Goal: Task Accomplishment & Management: Manage account settings

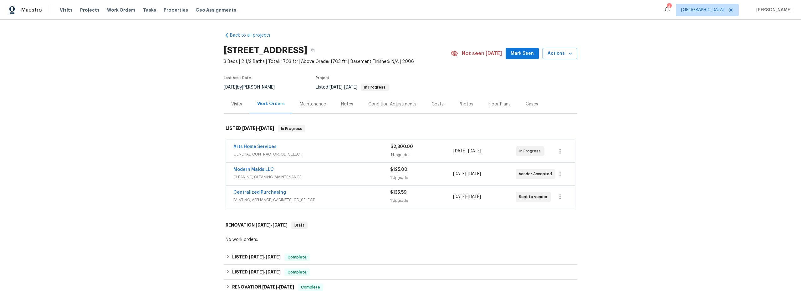
click at [556, 57] on span "Actions" at bounding box center [560, 54] width 25 height 8
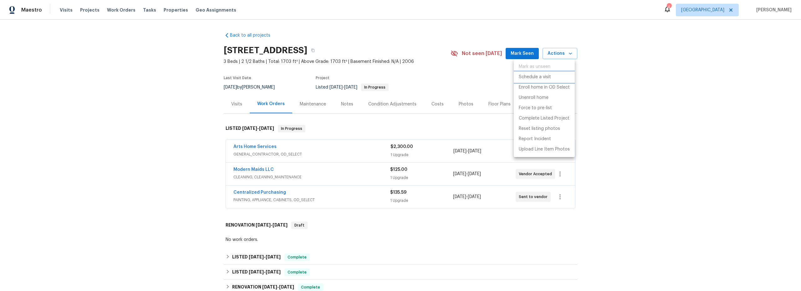
drag, startPoint x: 535, startPoint y: 79, endPoint x: 532, endPoint y: 80, distance: 3.5
click at [535, 79] on p "Schedule a visit" at bounding box center [535, 77] width 32 height 7
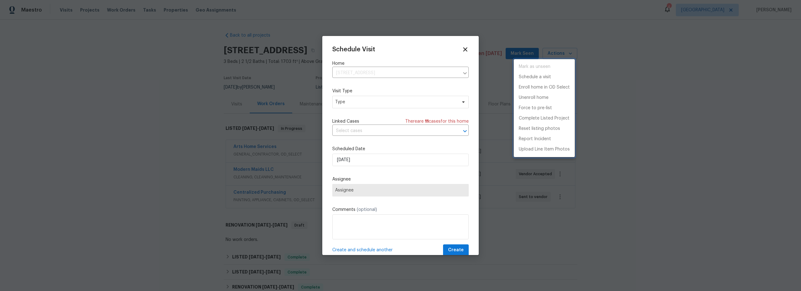
click at [363, 160] on div at bounding box center [400, 145] width 801 height 291
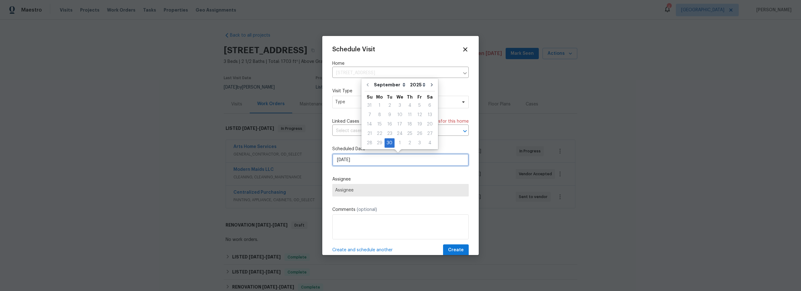
click at [367, 160] on input "[DATE]" at bounding box center [400, 160] width 136 height 13
click at [415, 144] on div "3" at bounding box center [420, 143] width 10 height 9
type input "10/3/2025"
select select "9"
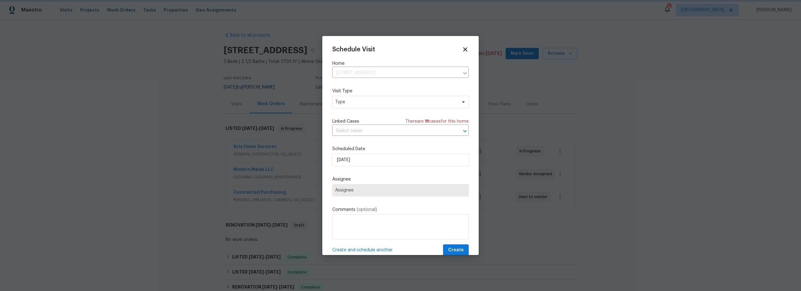
click at [381, 177] on label "Assignee" at bounding box center [400, 179] width 136 height 6
click at [381, 192] on span "Assignee" at bounding box center [400, 190] width 131 height 5
click at [364, 111] on div "Schedule Visit Home 7637 E Cholla Overlook Dr, Tucson, AZ 85710 ​ Visit Type Ty…" at bounding box center [400, 151] width 136 height 210
click at [363, 106] on span "Type" at bounding box center [400, 102] width 136 height 13
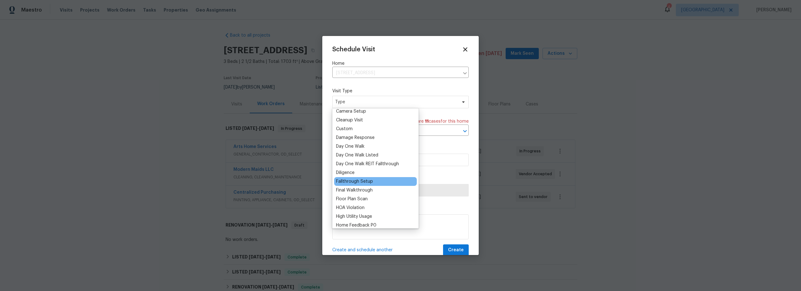
scroll to position [90, 0]
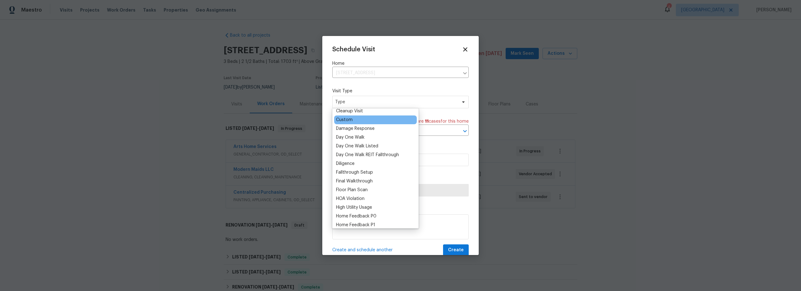
click at [350, 118] on div "Custom" at bounding box center [344, 120] width 17 height 6
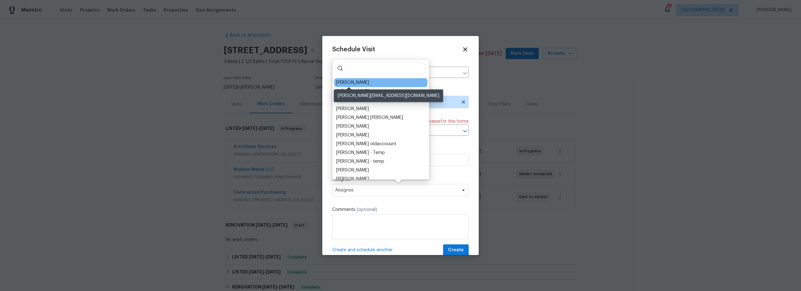
click at [346, 82] on div "[PERSON_NAME]" at bounding box center [352, 82] width 33 height 6
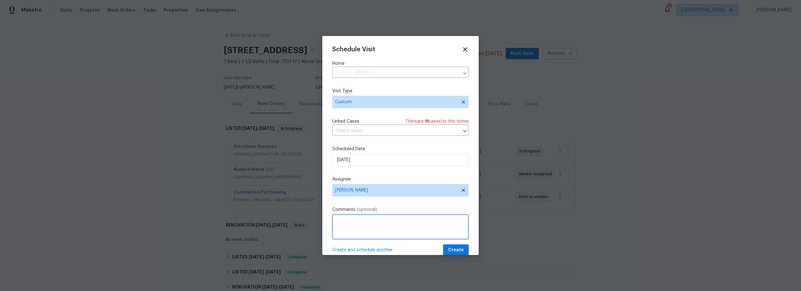
click at [379, 226] on textarea at bounding box center [400, 226] width 136 height 25
type textarea "qc kitchen cab paint, take new photos for kristen"
click at [448, 249] on span "Create" at bounding box center [456, 250] width 16 height 8
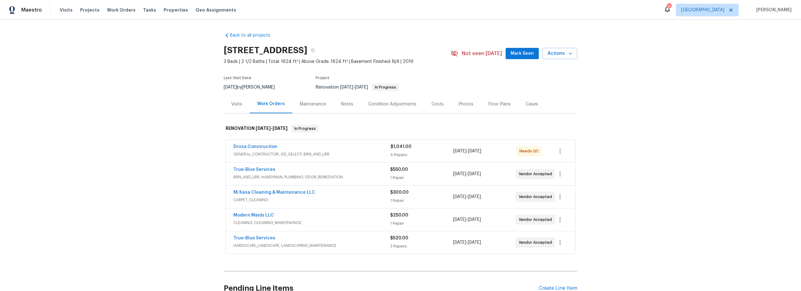
click at [347, 154] on span "GENERAL_CONTRACTOR, OD_SELECT, BRN_AND_LRR" at bounding box center [311, 154] width 157 height 6
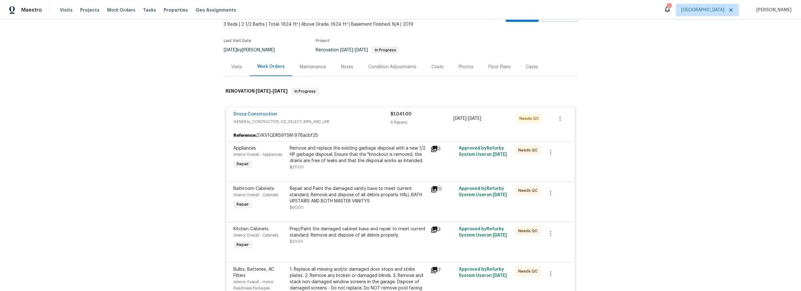
scroll to position [42, 0]
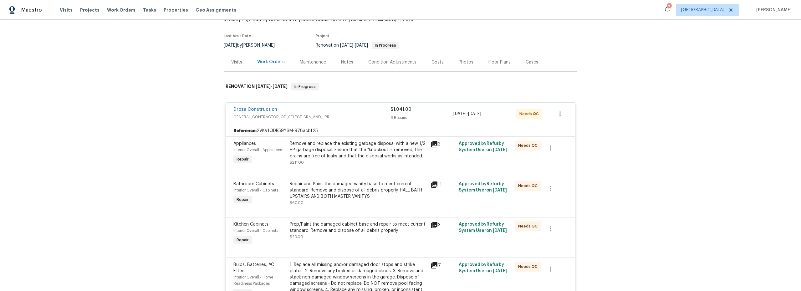
click at [360, 166] on div at bounding box center [400, 170] width 334 height 8
click at [356, 158] on div "Remove and replace the existing garbage disposal with a new 1/2 HP garbage disp…" at bounding box center [358, 150] width 137 height 19
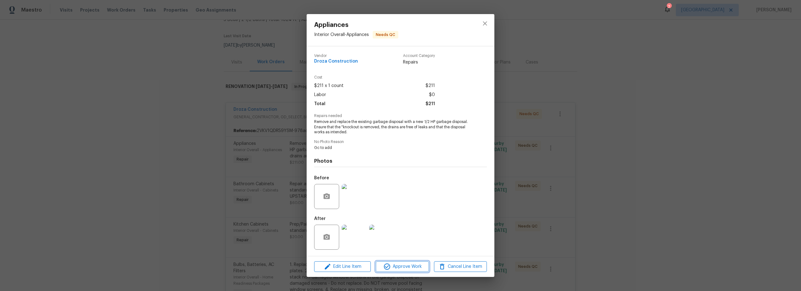
click at [409, 266] on span "Approve Work" at bounding box center [402, 267] width 49 height 8
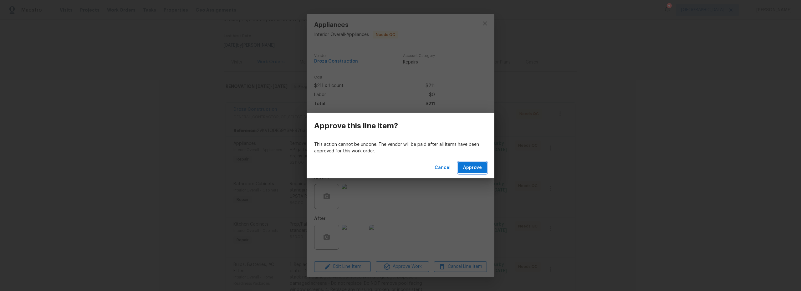
click at [467, 167] on span "Approve" at bounding box center [472, 168] width 19 height 8
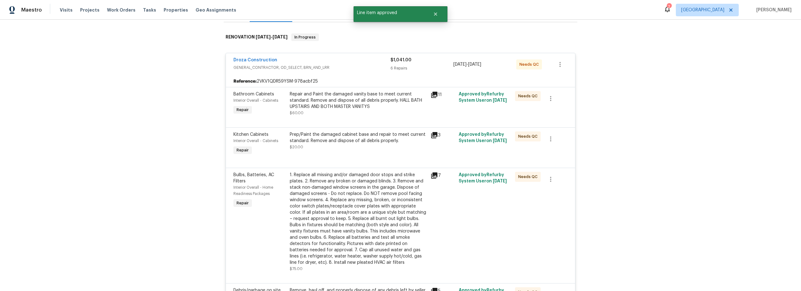
scroll to position [100, 0]
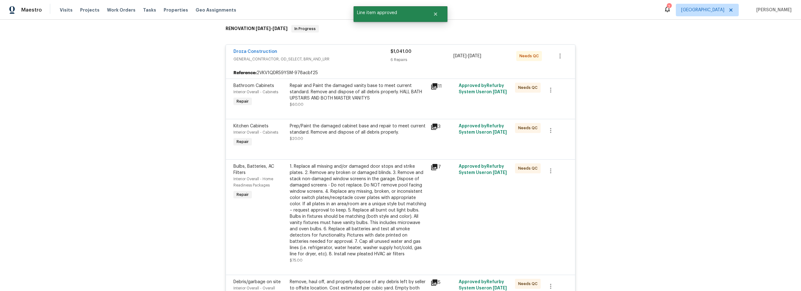
click at [376, 109] on div at bounding box center [400, 112] width 334 height 8
click at [372, 98] on div "Repair and Paint the damaged vanity base to meet current standard. Remove and d…" at bounding box center [358, 92] width 137 height 19
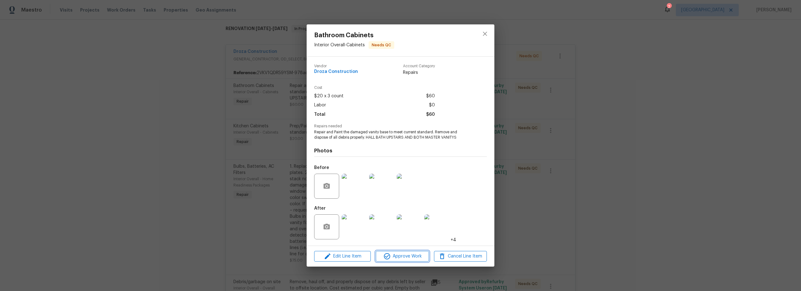
click at [411, 256] on span "Approve Work" at bounding box center [402, 257] width 49 height 8
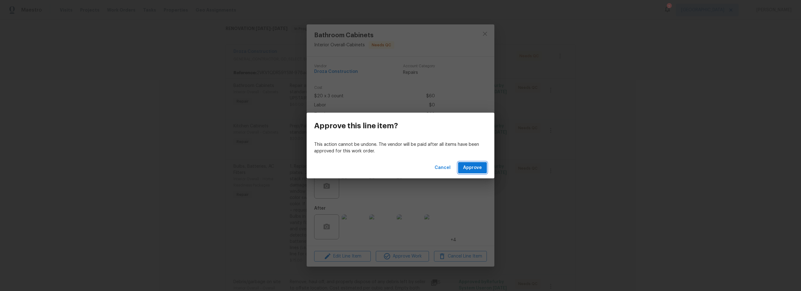
click at [476, 169] on span "Approve" at bounding box center [472, 168] width 19 height 8
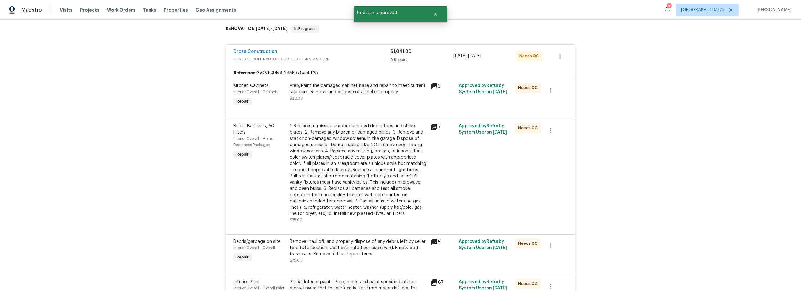
click at [384, 104] on div "Prep/Paint the damaged cabinet base and repair to meet current standard. Remove…" at bounding box center [358, 95] width 141 height 29
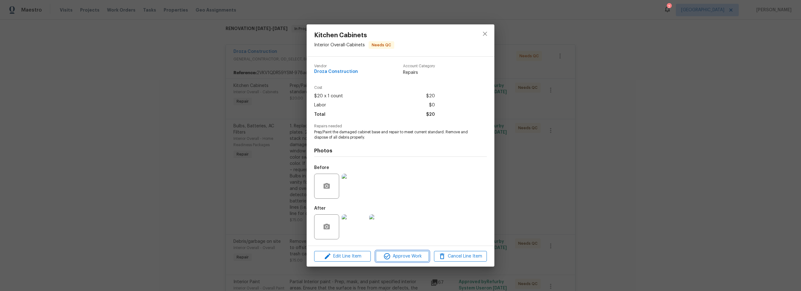
click at [405, 256] on span "Approve Work" at bounding box center [402, 257] width 49 height 8
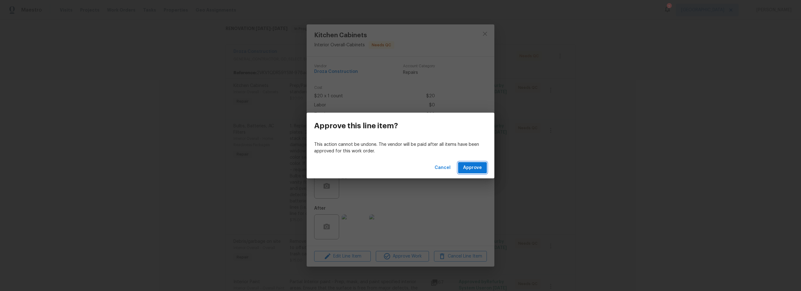
click at [467, 173] on button "Approve" at bounding box center [472, 168] width 29 height 12
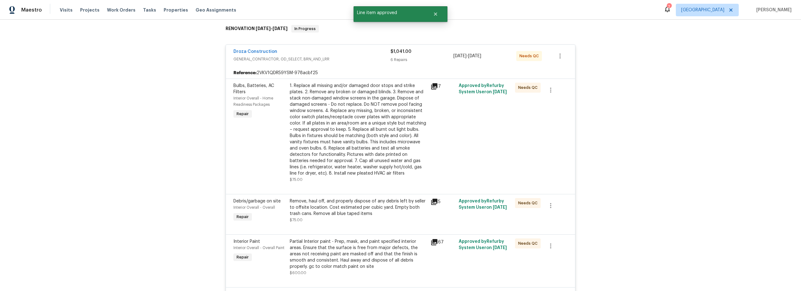
click at [378, 122] on div "1. Replace all missing and/or damaged door stops and strike plates. 2. Remove a…" at bounding box center [358, 130] width 137 height 94
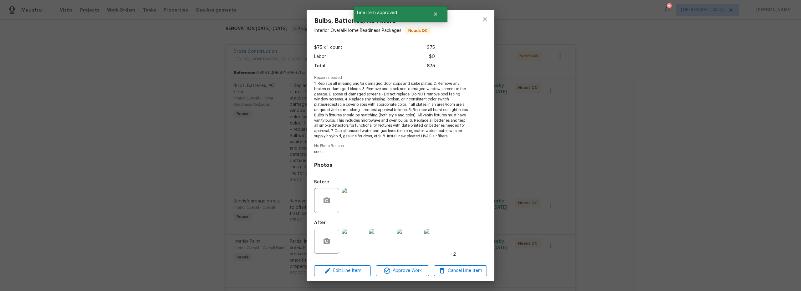
scroll to position [39, 0]
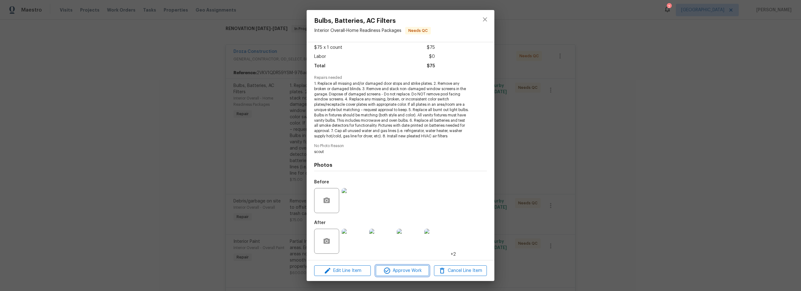
click at [400, 270] on span "Approve Work" at bounding box center [402, 271] width 49 height 8
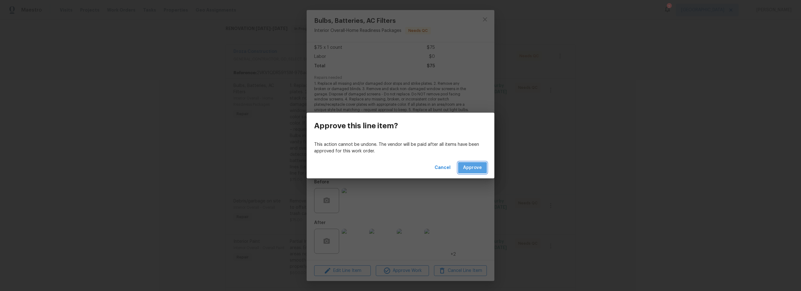
click at [471, 169] on span "Approve" at bounding box center [472, 168] width 19 height 8
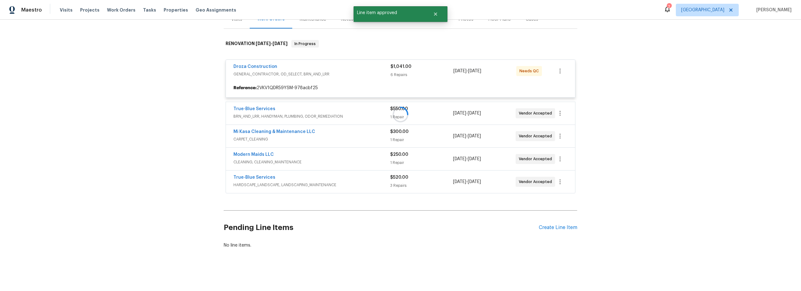
scroll to position [100, 0]
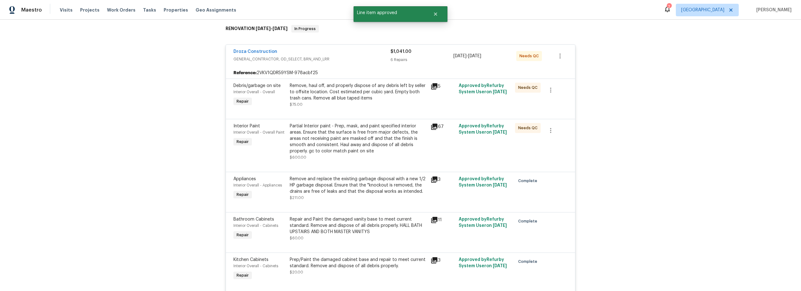
click at [384, 113] on div at bounding box center [400, 112] width 334 height 8
click at [370, 105] on div "Remove, haul off, and properly dispose of any debris left by seller to offsite …" at bounding box center [358, 95] width 137 height 25
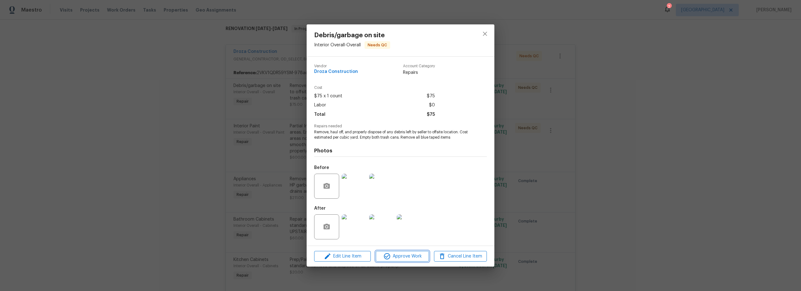
click at [407, 256] on span "Approve Work" at bounding box center [402, 257] width 49 height 8
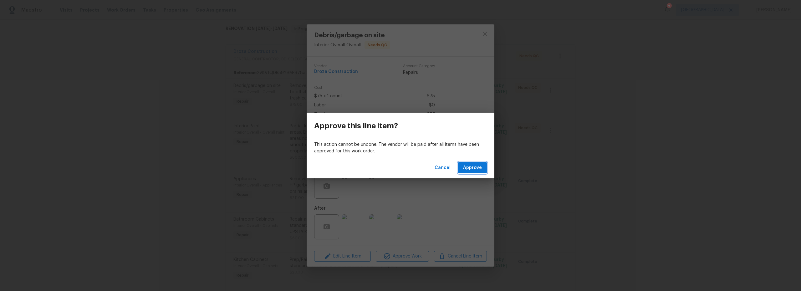
click at [469, 167] on span "Approve" at bounding box center [472, 168] width 19 height 8
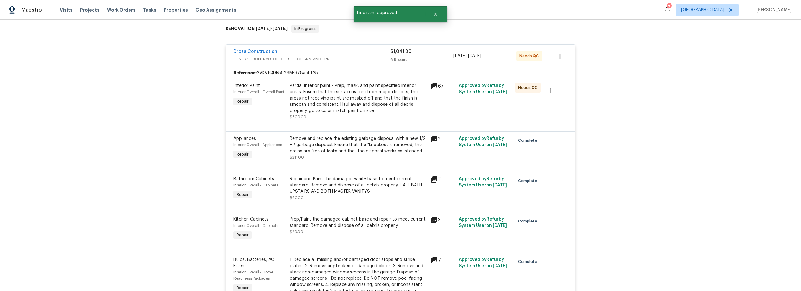
click at [346, 121] on div at bounding box center [400, 124] width 334 height 8
click at [375, 108] on div "Partial Interior paint - Prep, mask, and paint specified interior areas. Ensure…" at bounding box center [358, 98] width 137 height 31
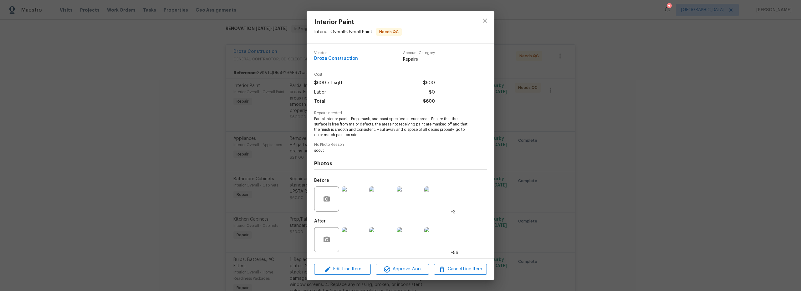
click at [360, 242] on img at bounding box center [354, 239] width 25 height 25
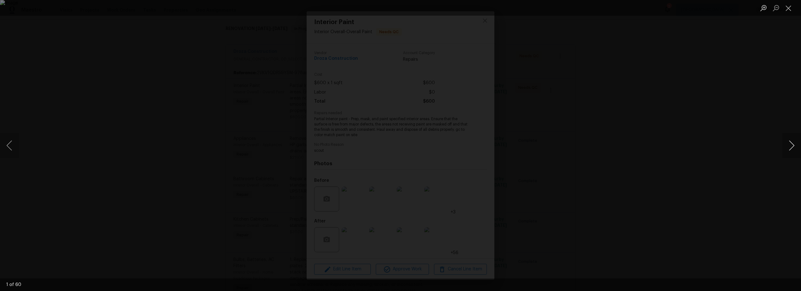
click at [794, 147] on button "Next image" at bounding box center [791, 145] width 19 height 25
click at [10, 147] on button "Previous image" at bounding box center [9, 145] width 19 height 25
click at [791, 146] on button "Next image" at bounding box center [791, 145] width 19 height 25
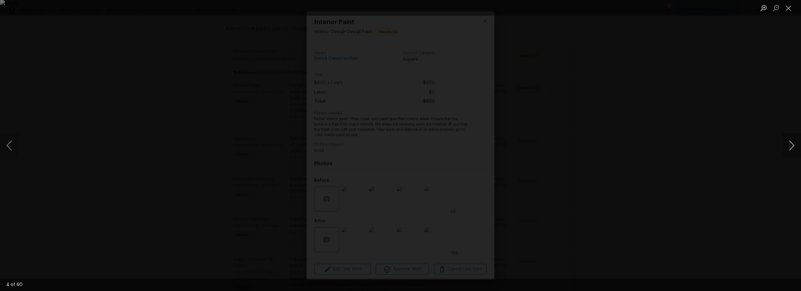
click at [791, 146] on button "Next image" at bounding box center [791, 145] width 19 height 25
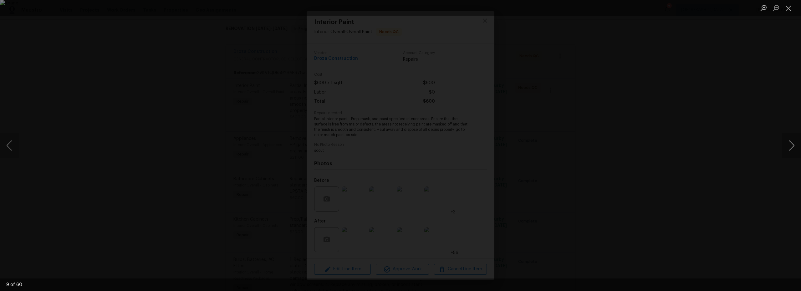
click at [791, 146] on button "Next image" at bounding box center [791, 145] width 19 height 25
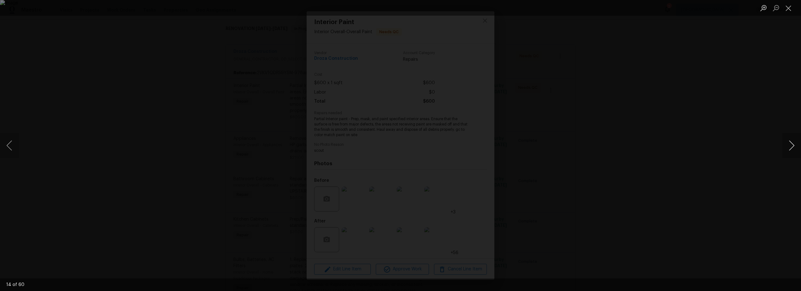
click at [791, 146] on button "Next image" at bounding box center [791, 145] width 19 height 25
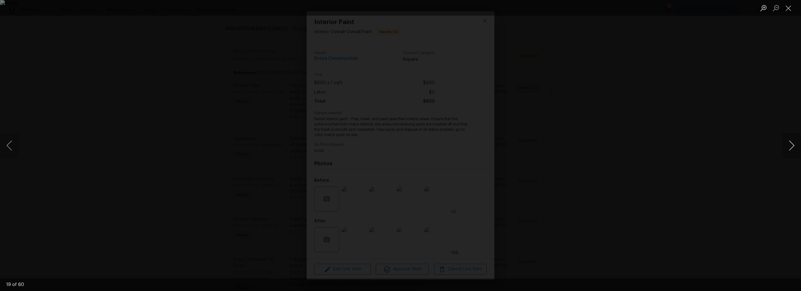
click at [791, 146] on button "Next image" at bounding box center [791, 145] width 19 height 25
click at [790, 8] on button "Close lightbox" at bounding box center [788, 8] width 13 height 11
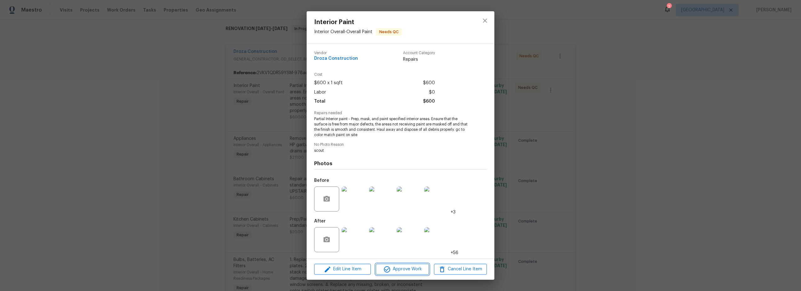
click at [413, 270] on span "Approve Work" at bounding box center [402, 269] width 49 height 8
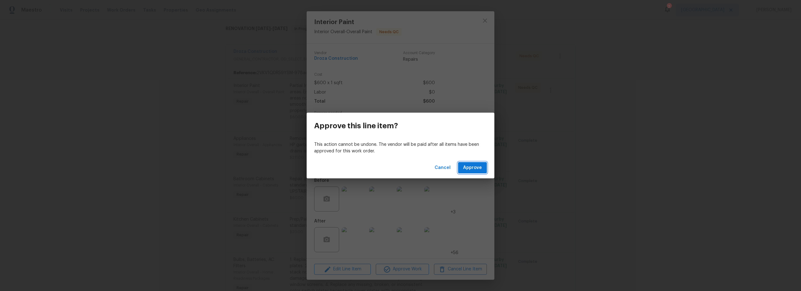
click at [471, 165] on span "Approve" at bounding box center [472, 168] width 19 height 8
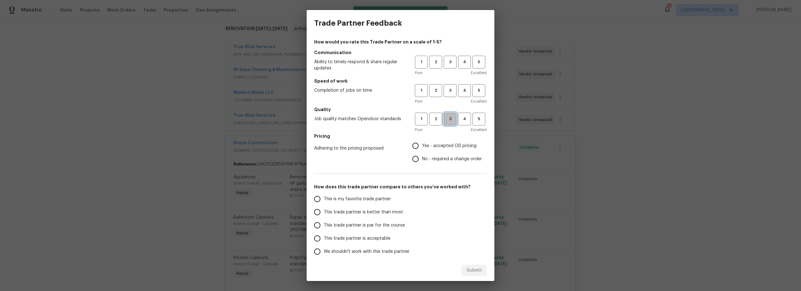
drag, startPoint x: 440, startPoint y: 118, endPoint x: 443, endPoint y: 115, distance: 3.6
click at [444, 118] on span "3" at bounding box center [450, 118] width 12 height 7
click at [445, 90] on span "3" at bounding box center [450, 90] width 12 height 7
drag, startPoint x: 451, startPoint y: 56, endPoint x: 448, endPoint y: 60, distance: 6.0
click at [448, 60] on button "3" at bounding box center [450, 62] width 13 height 13
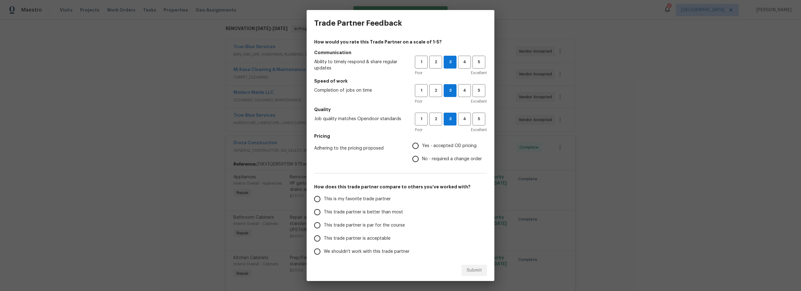
click at [414, 146] on input "Yes - accepted OD pricing" at bounding box center [415, 145] width 13 height 13
radio input "true"
click at [313, 198] on input "This is my favorite trade partner" at bounding box center [317, 198] width 13 height 13
radio input "false"
click at [314, 212] on input "This trade partner is better than most" at bounding box center [317, 212] width 13 height 13
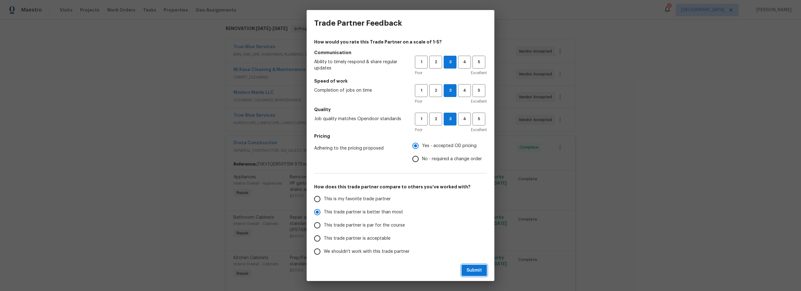
click at [474, 269] on span "Submit" at bounding box center [474, 271] width 15 height 8
radio input "true"
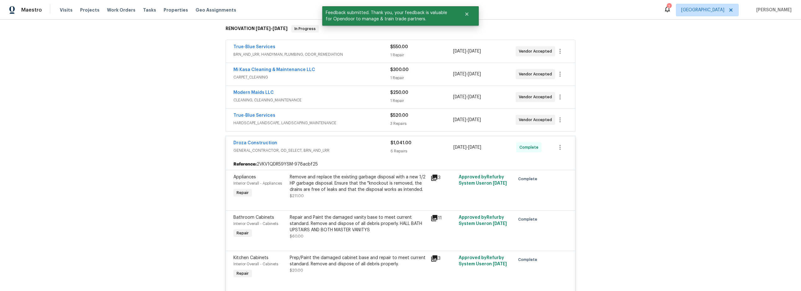
click at [671, 10] on icon at bounding box center [668, 9] width 8 height 8
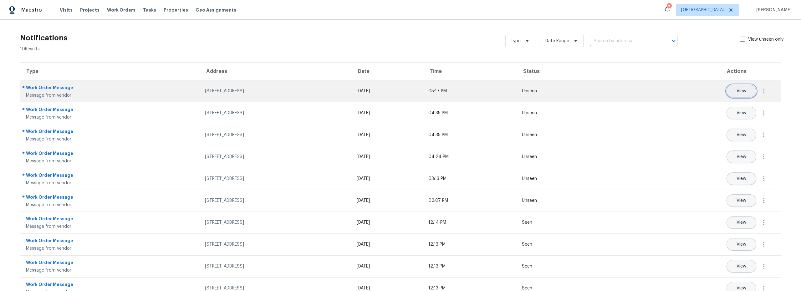
click at [734, 94] on button "View" at bounding box center [742, 91] width 30 height 13
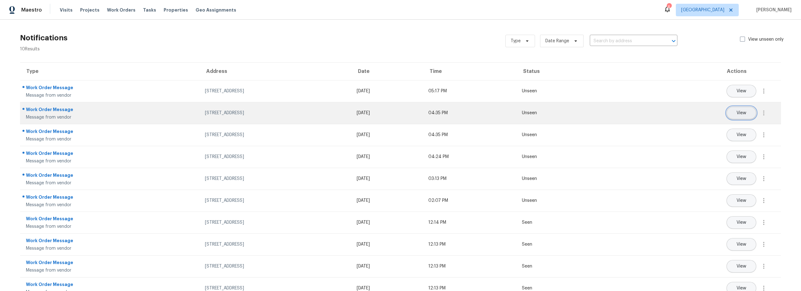
click at [741, 117] on button "View" at bounding box center [742, 113] width 30 height 13
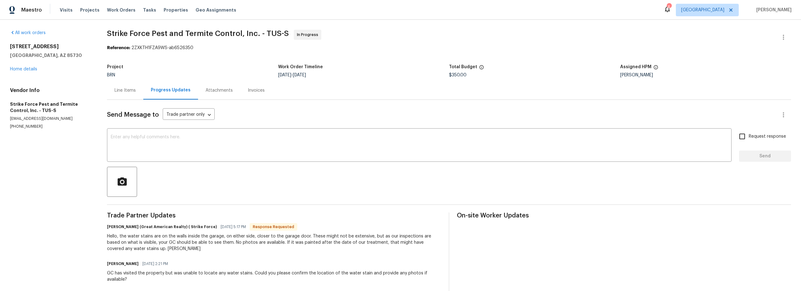
click at [671, 9] on div "6" at bounding box center [669, 7] width 4 height 6
click at [671, 8] on div "6" at bounding box center [669, 7] width 4 height 6
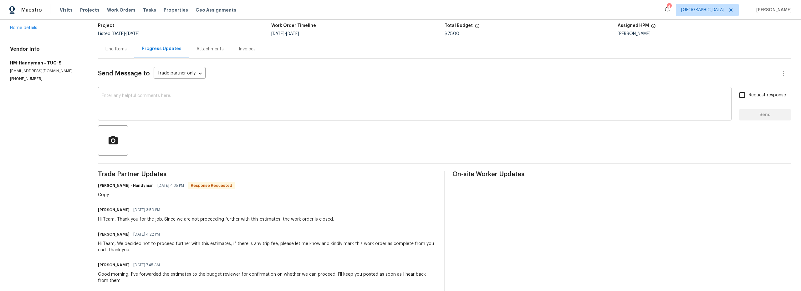
scroll to position [37, 0]
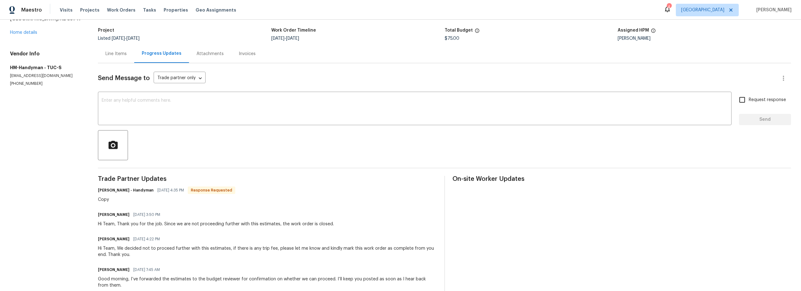
click at [118, 56] on div "Line Items" at bounding box center [115, 54] width 21 height 6
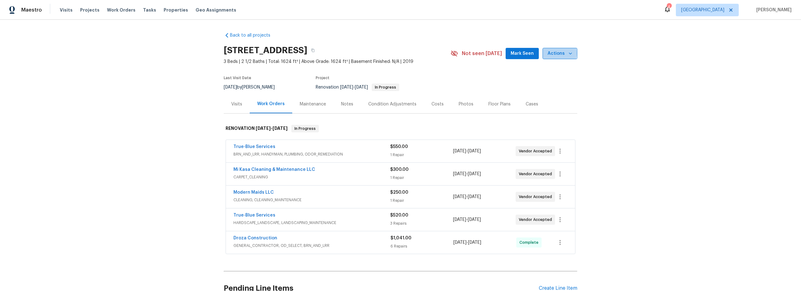
click at [551, 53] on span "Actions" at bounding box center [560, 54] width 25 height 8
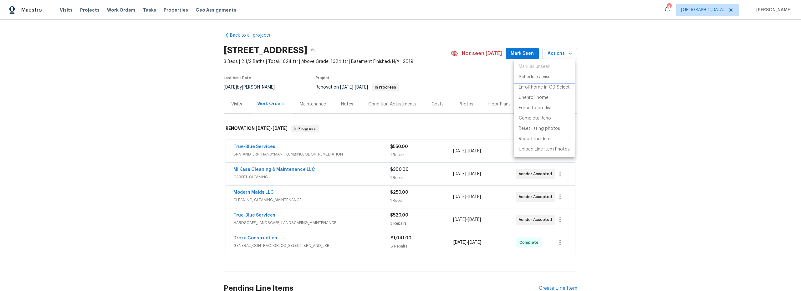
click at [534, 79] on p "Schedule a visit" at bounding box center [535, 77] width 32 height 7
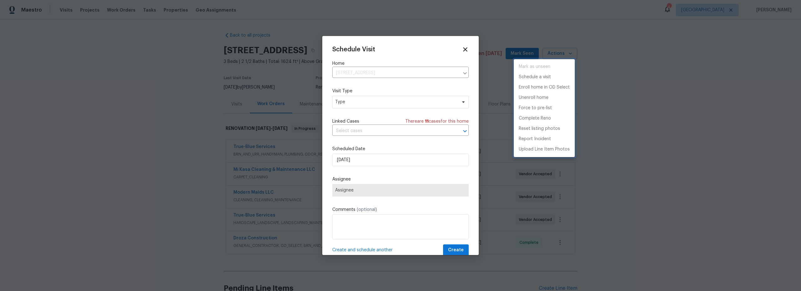
drag, startPoint x: 363, startPoint y: 104, endPoint x: 361, endPoint y: 124, distance: 19.9
click at [363, 104] on div at bounding box center [400, 145] width 801 height 291
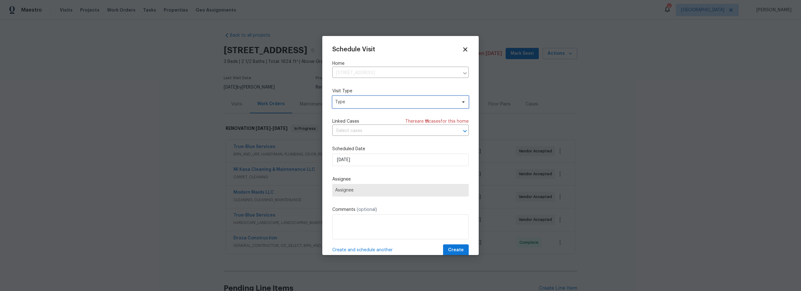
click at [359, 102] on span "Type" at bounding box center [396, 102] width 122 height 6
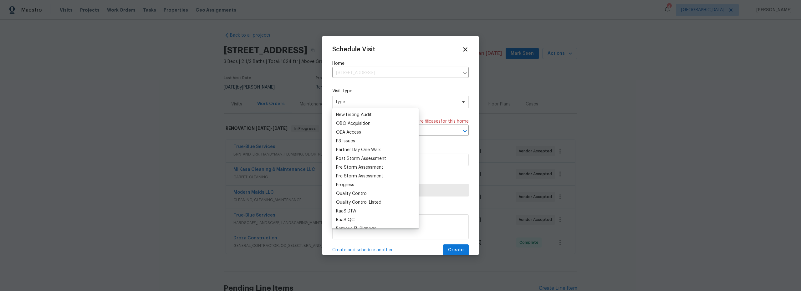
scroll to position [350, 0]
click at [354, 185] on div "Progress" at bounding box center [345, 184] width 18 height 6
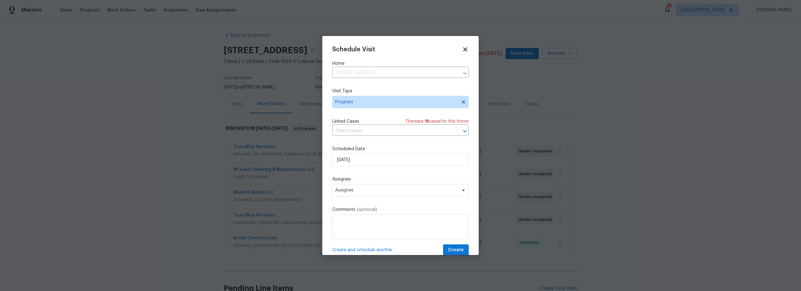
click at [370, 197] on div "Schedule Visit Home 478 S Contempo Dr, Tucson, AZ 85710 ​ Visit Type Progress L…" at bounding box center [400, 151] width 136 height 210
click at [371, 195] on span "Assignee" at bounding box center [400, 190] width 136 height 13
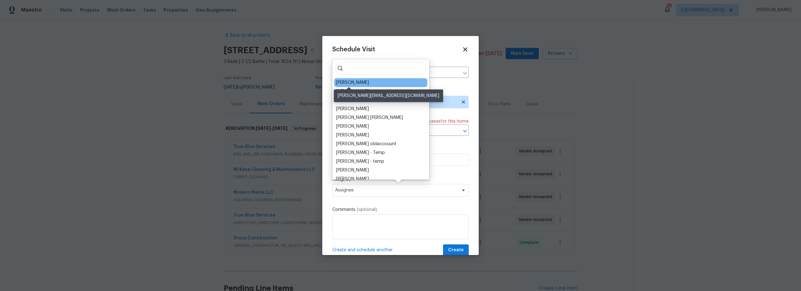
click at [348, 81] on div "[PERSON_NAME]" at bounding box center [352, 82] width 33 height 6
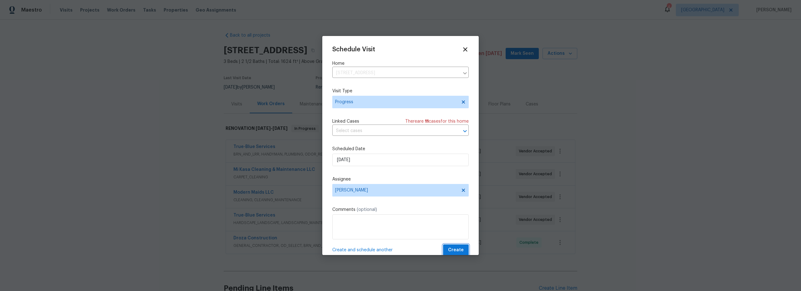
click at [453, 250] on span "Create" at bounding box center [456, 250] width 16 height 8
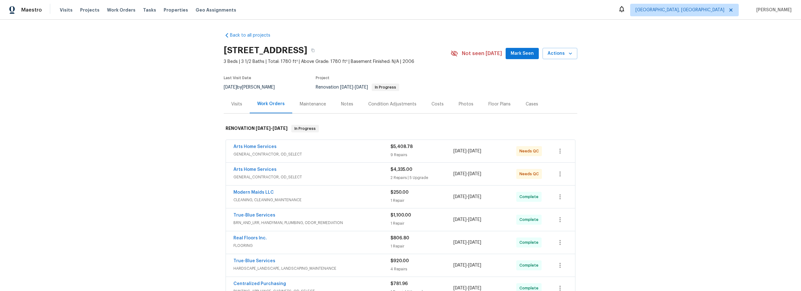
click at [364, 149] on div "Arts Home Services" at bounding box center [311, 148] width 157 height 8
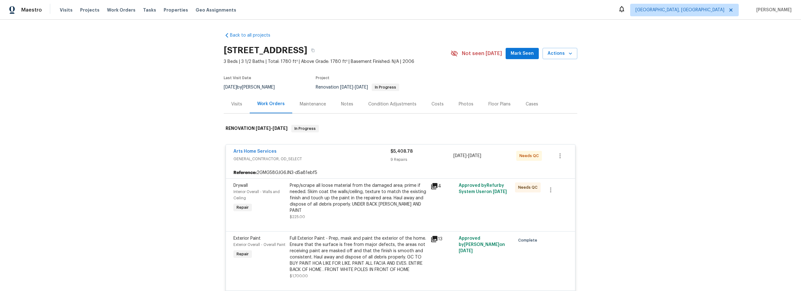
click at [389, 220] on div at bounding box center [400, 224] width 334 height 8
click at [370, 196] on div "Prep/scrape all loose material from the damaged area; prime if needed. Skim coa…" at bounding box center [358, 197] width 137 height 31
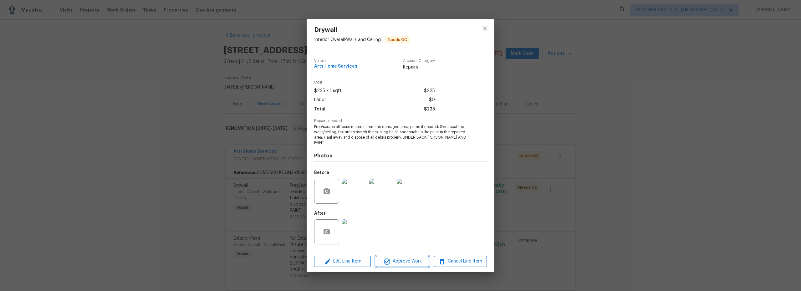
click at [410, 258] on span "Approve Work" at bounding box center [402, 262] width 49 height 8
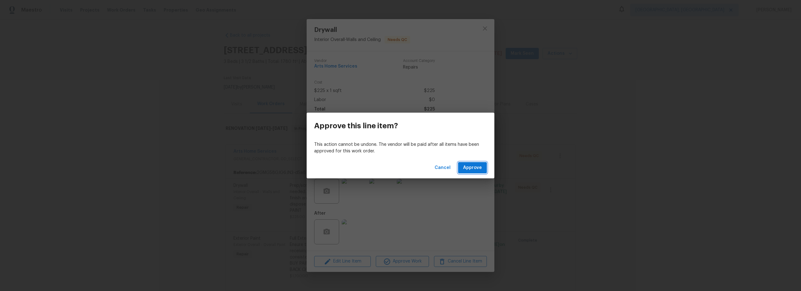
click at [481, 167] on span "Approve" at bounding box center [472, 168] width 19 height 8
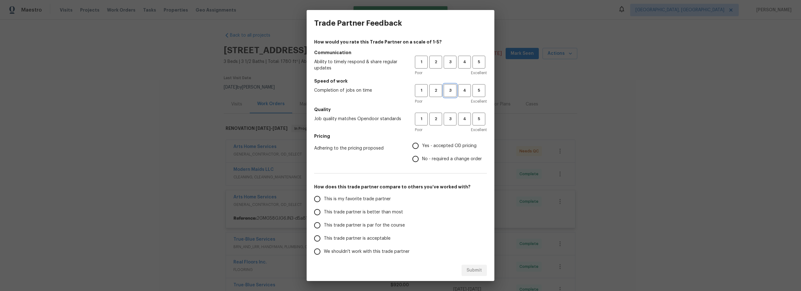
click at [447, 91] on span "3" at bounding box center [450, 90] width 12 height 7
click at [444, 65] on span "3" at bounding box center [450, 62] width 12 height 7
click at [446, 125] on div "1 2 3 4 5 Poor Excellent" at bounding box center [451, 123] width 72 height 20
click at [444, 120] on span "3" at bounding box center [450, 118] width 12 height 7
click at [412, 147] on input "Yes - accepted OD pricing" at bounding box center [415, 145] width 13 height 13
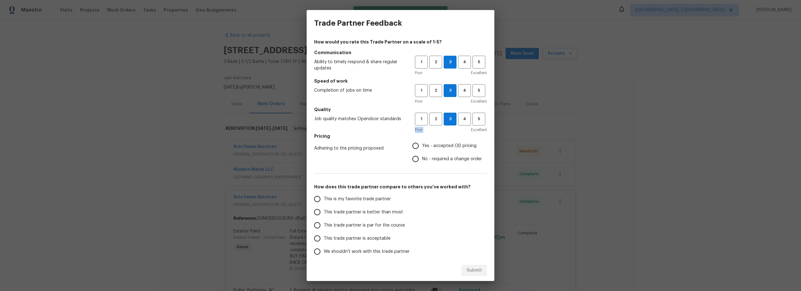
radio input "true"
drag, startPoint x: 320, startPoint y: 201, endPoint x: 324, endPoint y: 202, distance: 3.4
click at [322, 202] on input "This is my favorite trade partner" at bounding box center [317, 198] width 13 height 13
drag, startPoint x: 471, startPoint y: 269, endPoint x: 423, endPoint y: 252, distance: 51.6
click at [471, 269] on span "Submit" at bounding box center [474, 271] width 15 height 8
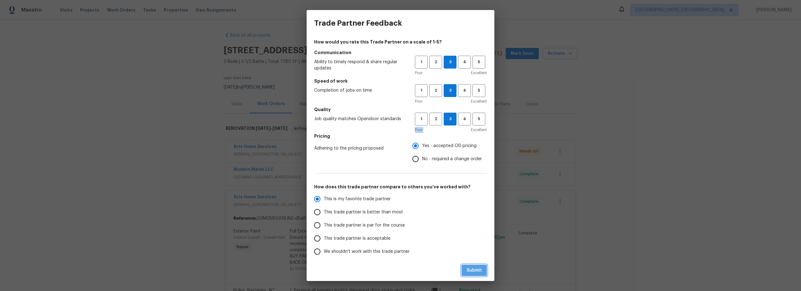
radio input "true"
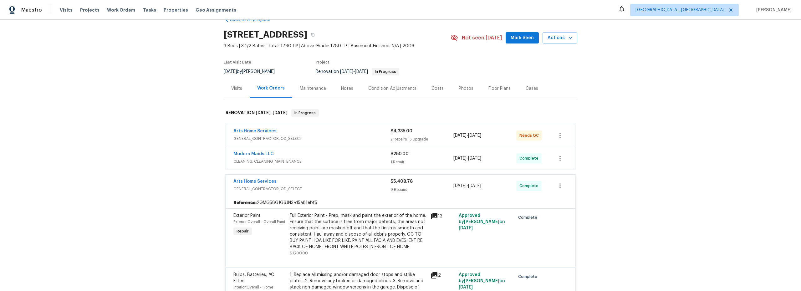
scroll to position [12, 0]
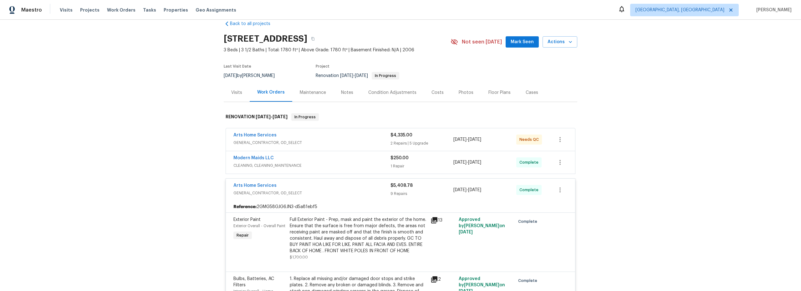
click at [359, 139] on div "Arts Home Services" at bounding box center [311, 136] width 157 height 8
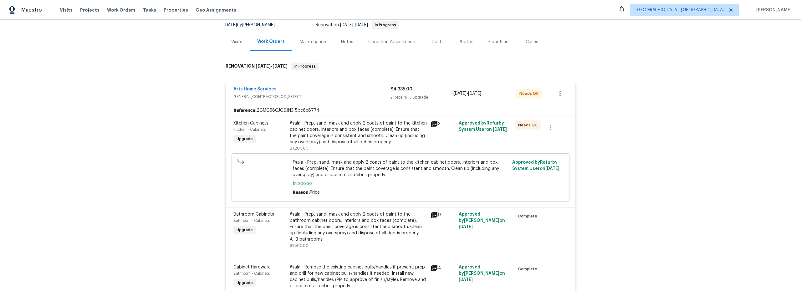
scroll to position [64, 0]
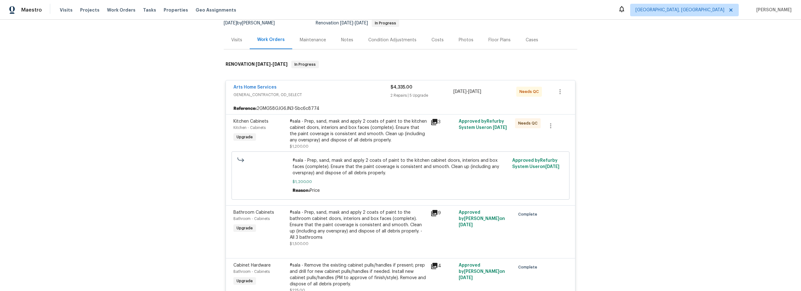
click at [401, 134] on div "#sala - Prep, sand, mask and apply 2 coats of paint to the kitchen cabinet door…" at bounding box center [358, 130] width 137 height 25
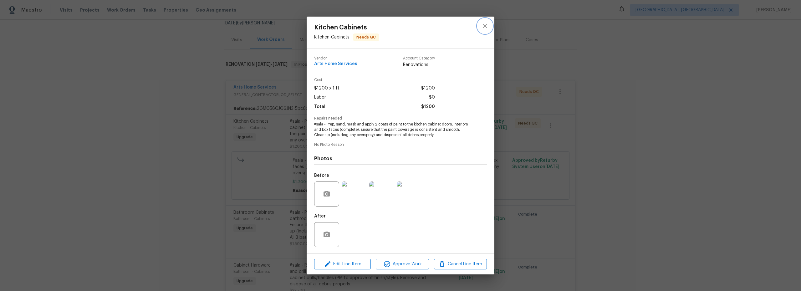
click at [482, 28] on icon "close" at bounding box center [485, 26] width 8 height 8
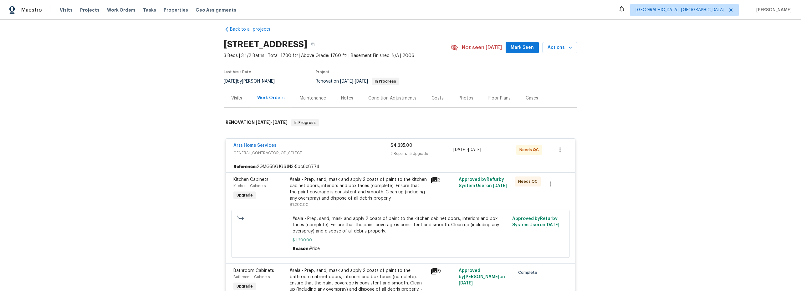
scroll to position [0, 0]
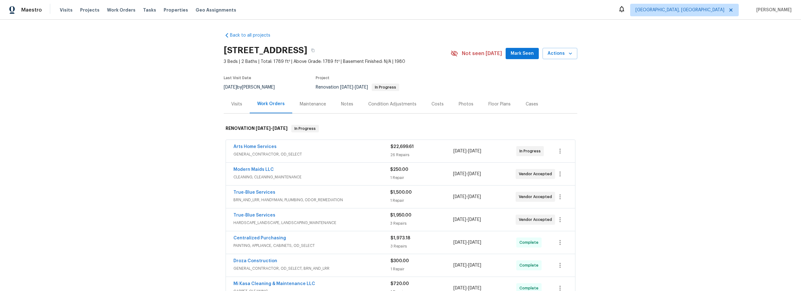
click at [438, 105] on div "Costs" at bounding box center [438, 104] width 12 height 6
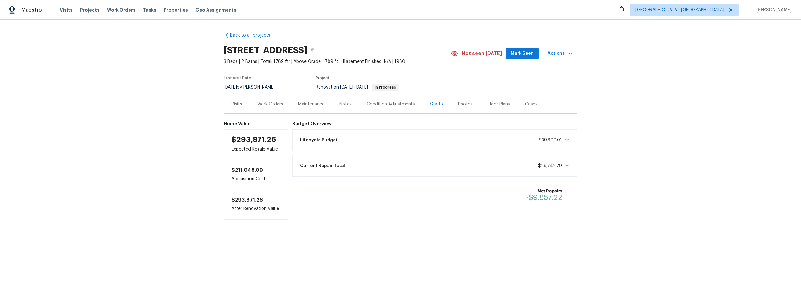
click at [342, 105] on div "Notes" at bounding box center [346, 104] width 12 height 6
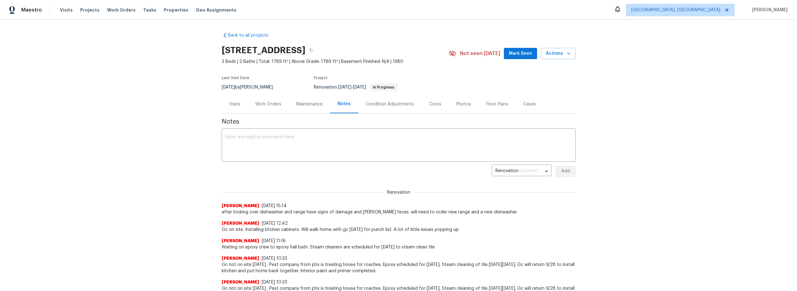
click at [267, 104] on div "Work Orders" at bounding box center [268, 104] width 26 height 6
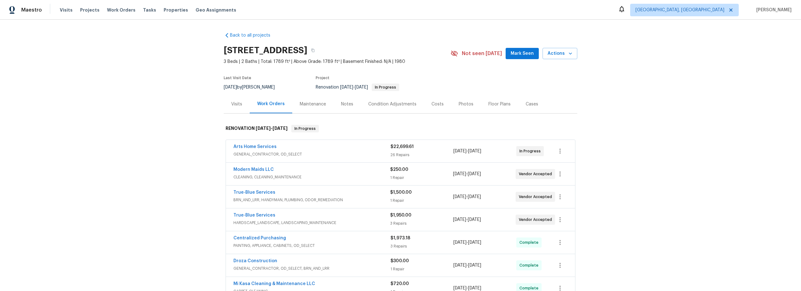
click at [346, 103] on div "Notes" at bounding box center [347, 104] width 12 height 6
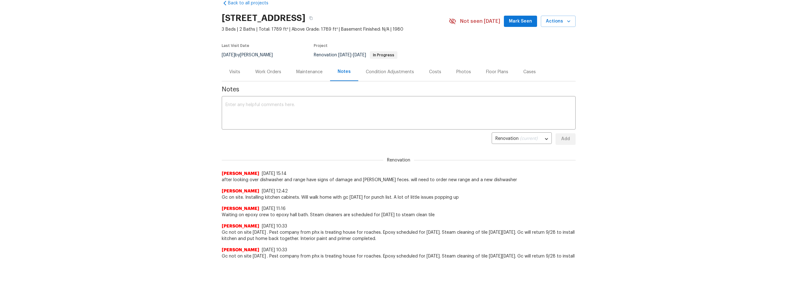
scroll to position [36, 0]
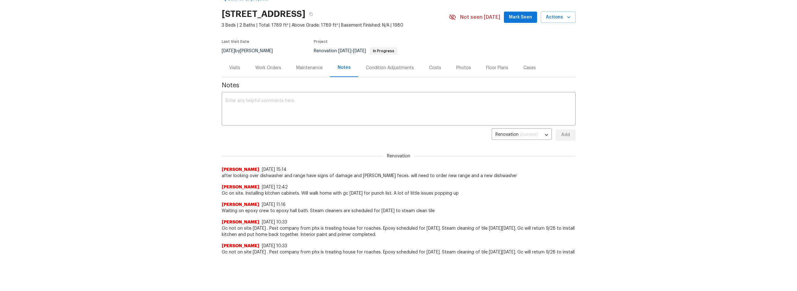
click at [430, 70] on div "Costs" at bounding box center [435, 68] width 12 height 6
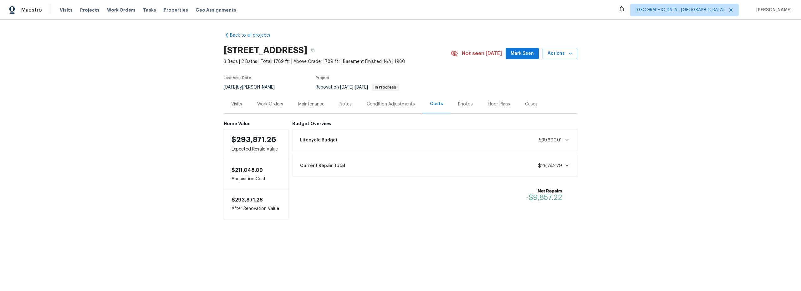
click at [351, 106] on div "Notes" at bounding box center [345, 104] width 27 height 18
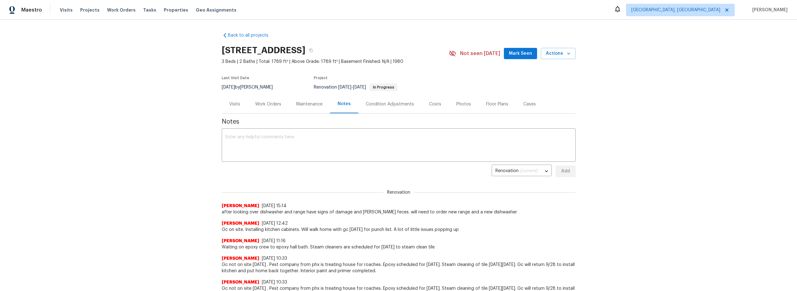
click at [267, 105] on div "Work Orders" at bounding box center [268, 104] width 26 height 6
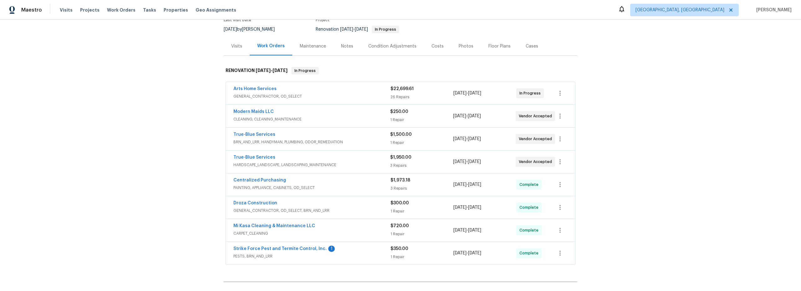
scroll to position [86, 0]
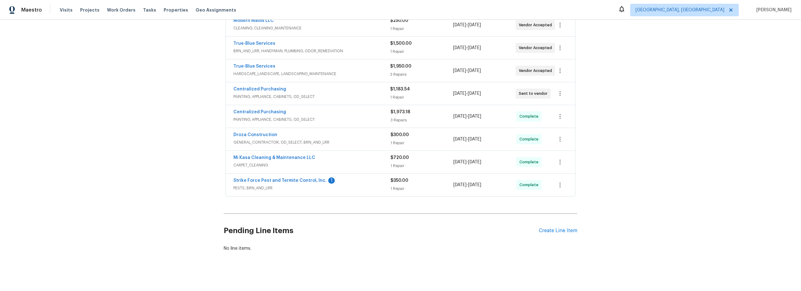
scroll to position [112, 0]
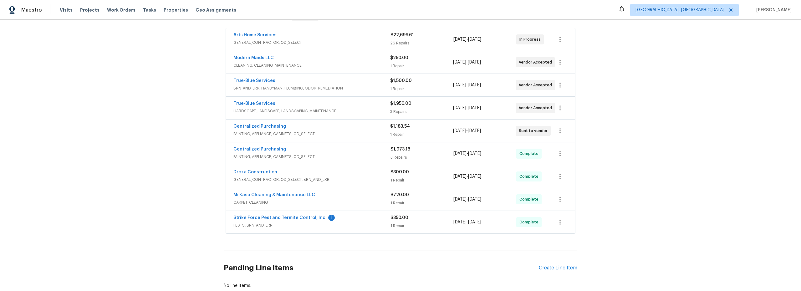
click at [356, 157] on span "PAINTING, APPLIANCE, CABINETS, OD_SELECT" at bounding box center [311, 157] width 157 height 6
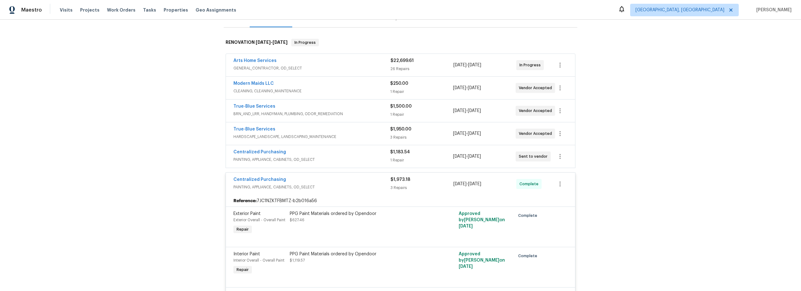
scroll to position [0, 0]
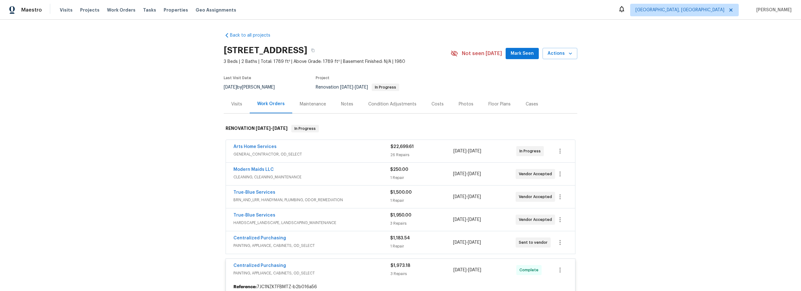
click at [432, 105] on div "Costs" at bounding box center [438, 104] width 12 height 6
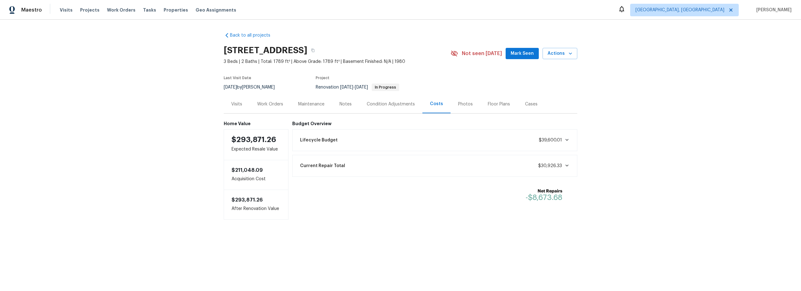
click at [347, 102] on div "Notes" at bounding box center [346, 104] width 12 height 6
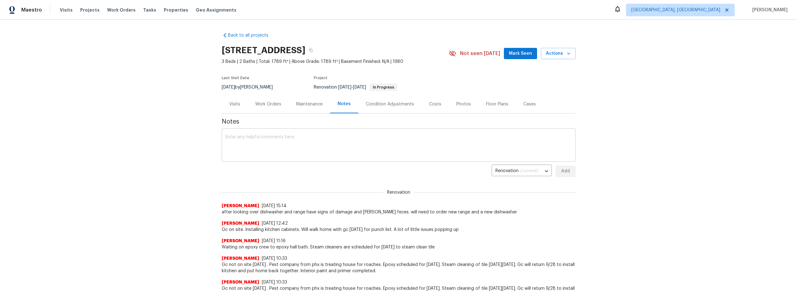
click at [298, 147] on textarea at bounding box center [398, 146] width 346 height 22
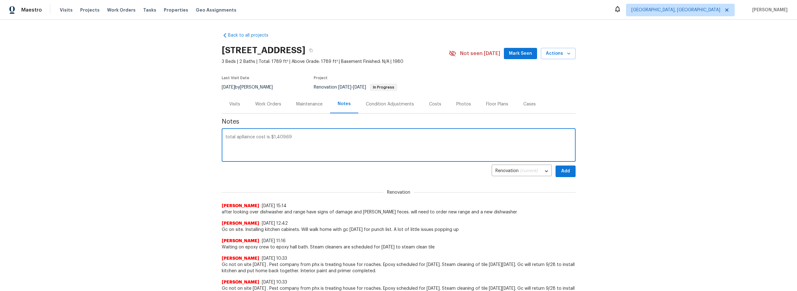
type textarea "total apllaince cost is $1,409.69"
click at [276, 104] on div "Work Orders" at bounding box center [268, 104] width 26 height 6
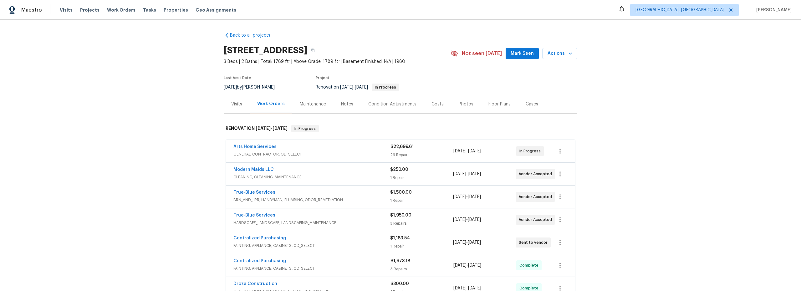
click at [346, 152] on span "GENERAL_CONTRACTOR, OD_SELECT" at bounding box center [311, 154] width 157 height 6
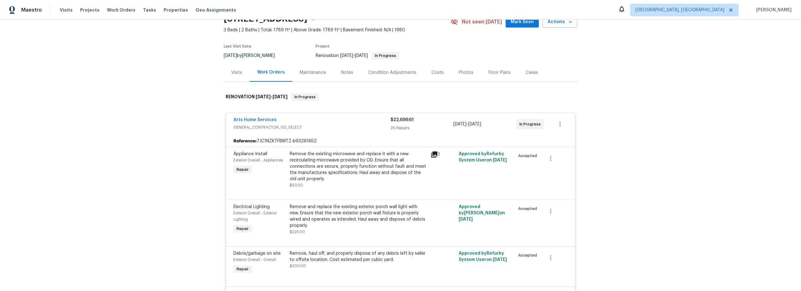
scroll to position [54, 0]
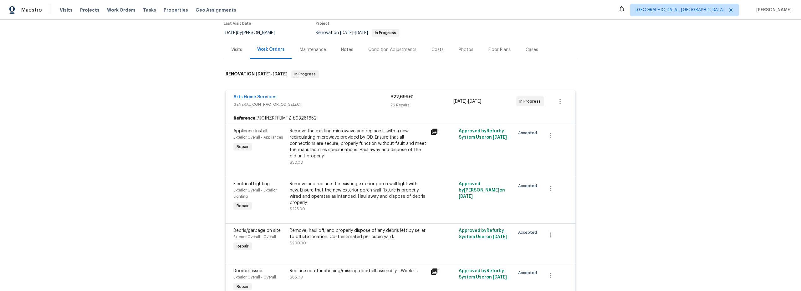
click at [342, 53] on div "Notes" at bounding box center [347, 49] width 27 height 18
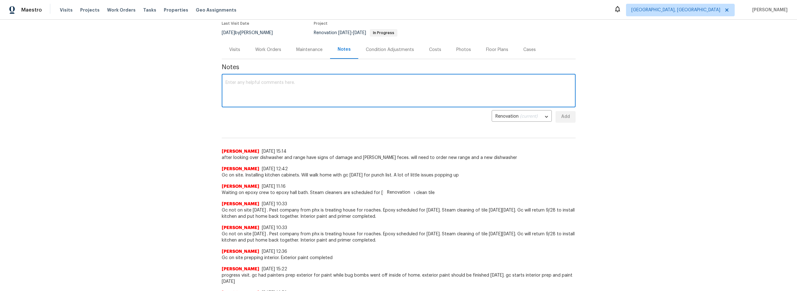
click at [297, 91] on textarea at bounding box center [398, 91] width 346 height 22
click at [269, 51] on div "Work Orders" at bounding box center [268, 50] width 26 height 6
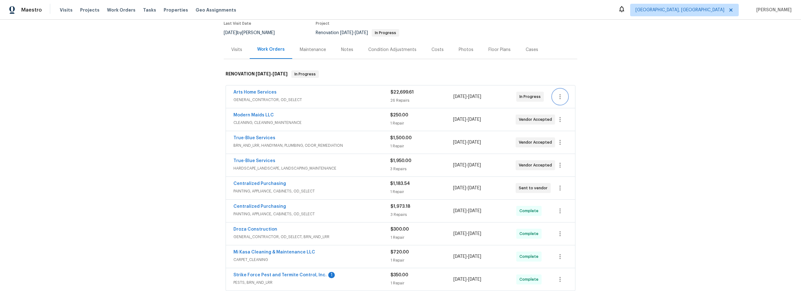
click at [557, 99] on icon "button" at bounding box center [560, 97] width 8 height 8
click at [462, 75] on div at bounding box center [400, 145] width 801 height 291
click at [268, 92] on link "Arts Home Services" at bounding box center [254, 92] width 43 height 4
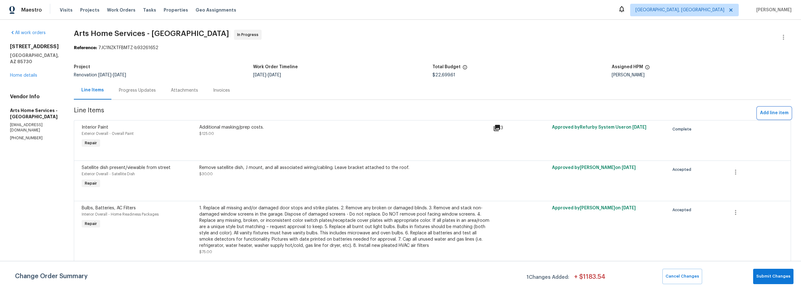
click at [766, 114] on span "Add line item" at bounding box center [774, 113] width 28 height 8
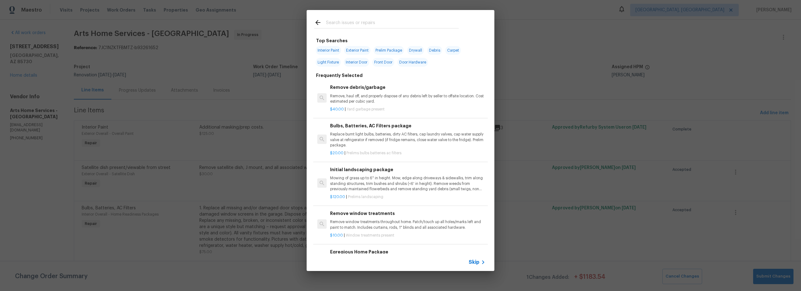
click at [365, 26] on input "text" at bounding box center [392, 23] width 133 height 9
type input "rang"
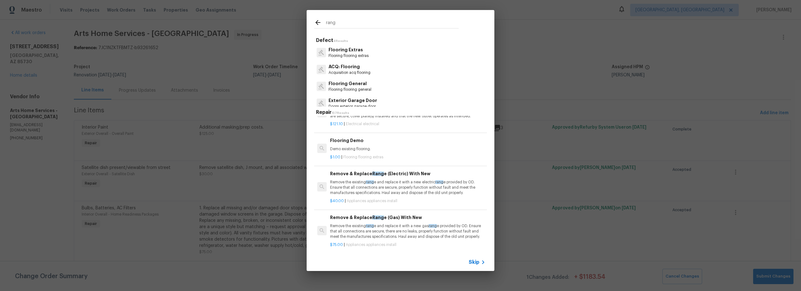
scroll to position [110, 0]
drag, startPoint x: 331, startPoint y: 20, endPoint x: 288, endPoint y: 20, distance: 43.5
click at [288, 20] on div "rang Defect 4 Results Flooring Extras Flooring flooring extras ACQ: Flooring Ac…" at bounding box center [400, 140] width 801 height 281
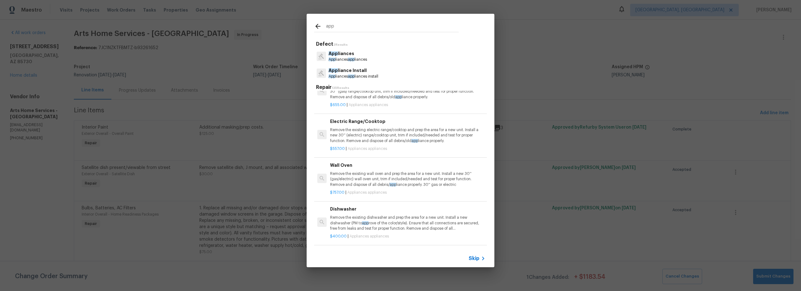
type input "app"
click at [368, 74] on p "App liances app liances install" at bounding box center [354, 76] width 50 height 5
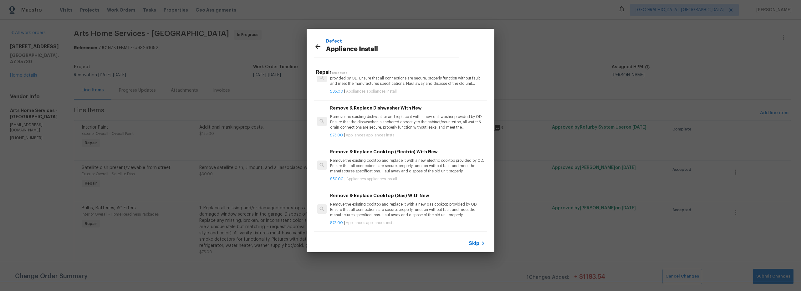
scroll to position [107, 0]
click at [371, 127] on p "Remove the existing dishwasher and replace it with a new dishwasher provided by…" at bounding box center [407, 123] width 155 height 16
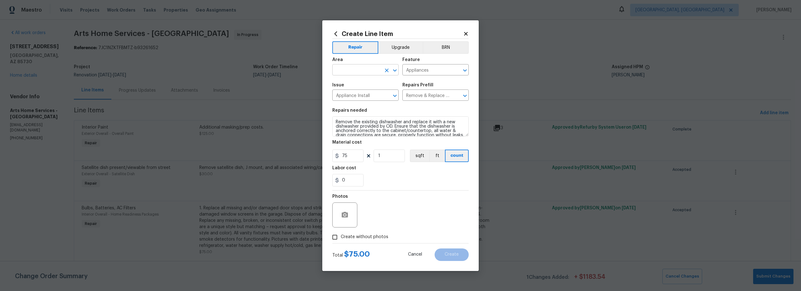
click at [360, 74] on input "text" at bounding box center [356, 71] width 49 height 10
click at [352, 98] on li "Interior Overall" at bounding box center [365, 95] width 66 height 10
type input "Interior Overall"
drag, startPoint x: 333, startPoint y: 236, endPoint x: 348, endPoint y: 239, distance: 15.2
click at [334, 237] on input "Create without photos" at bounding box center [335, 237] width 12 height 12
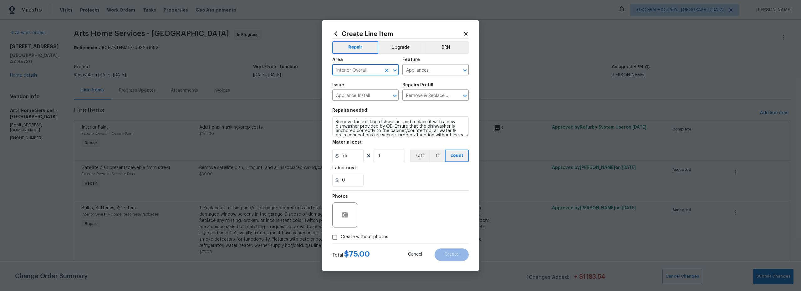
checkbox input "true"
click at [377, 228] on div "Reason*" at bounding box center [415, 211] width 106 height 41
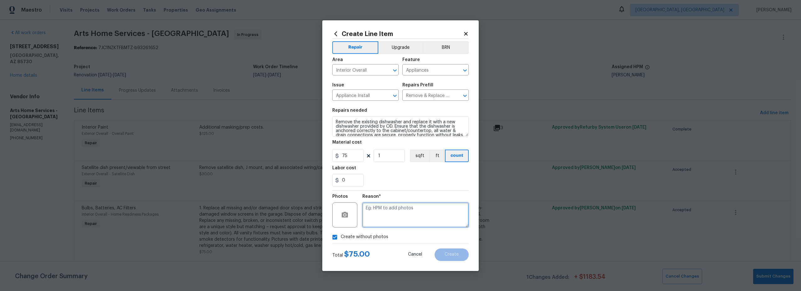
click at [383, 223] on textarea at bounding box center [415, 214] width 106 height 25
type textarea "scout"
click at [463, 258] on button "Create" at bounding box center [452, 254] width 34 height 13
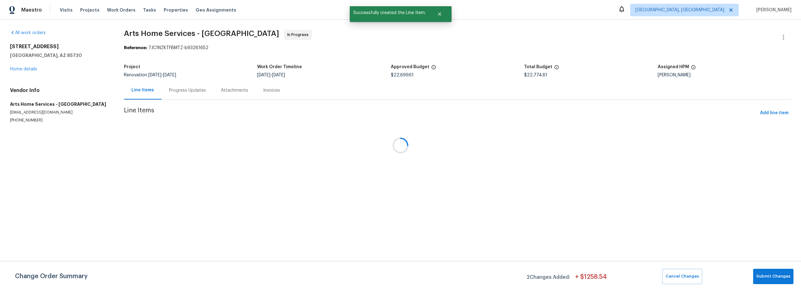
click at [770, 113] on div at bounding box center [400, 145] width 801 height 291
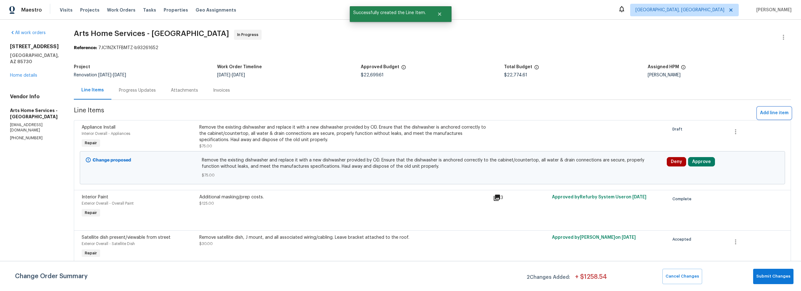
click at [767, 114] on span "Add line item" at bounding box center [774, 113] width 28 height 8
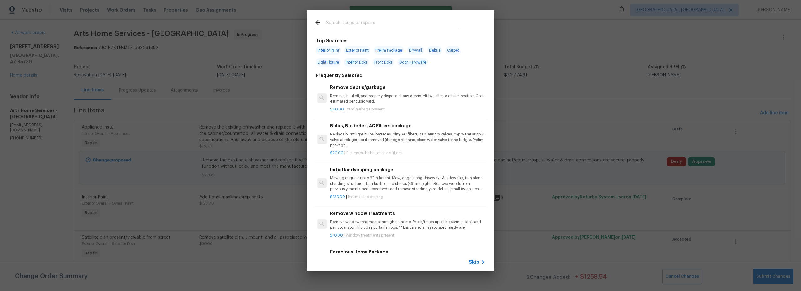
click at [351, 26] on input "text" at bounding box center [392, 23] width 133 height 9
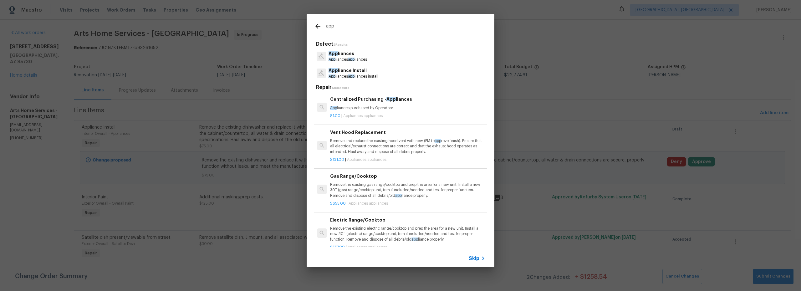
type input "app"
click at [363, 75] on p "App liances app liances install" at bounding box center [354, 76] width 50 height 5
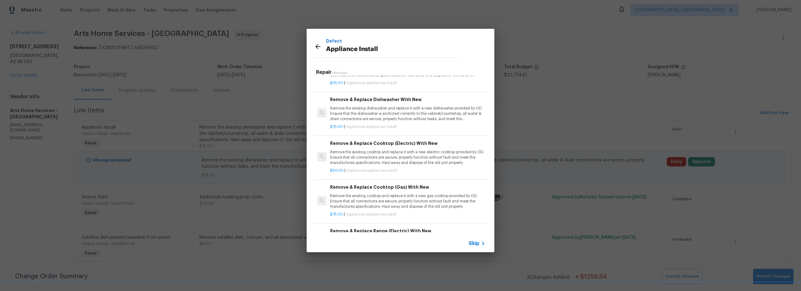
scroll to position [145, 0]
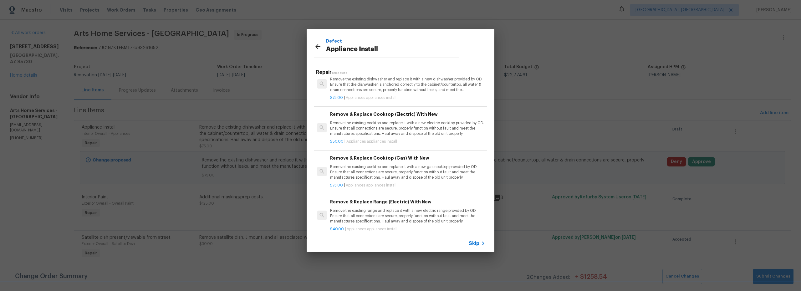
click at [405, 133] on p "Remove the existing cooktop and replace it with a new electric cooktop provided…" at bounding box center [407, 128] width 155 height 16
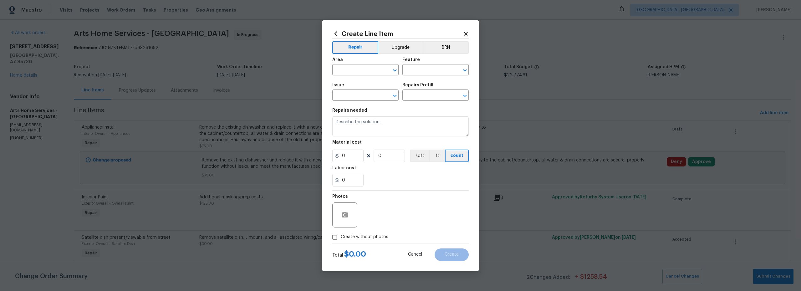
type input "Appliances"
type input "Appliance Install"
type input "Remove & Replace Cooktop (Electric) With New $50.00"
type textarea "Remove the existing cooktop and replace it with a new electric cooktop provided…"
type input "50"
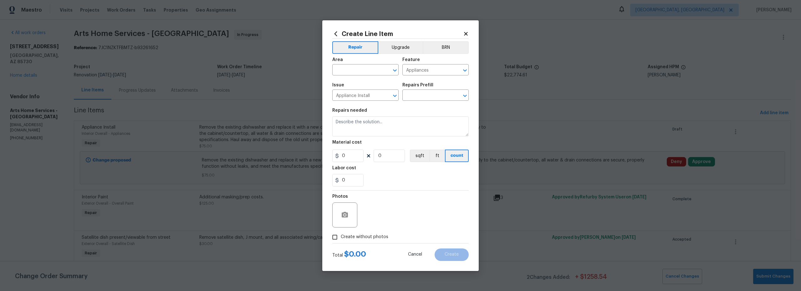
type input "1"
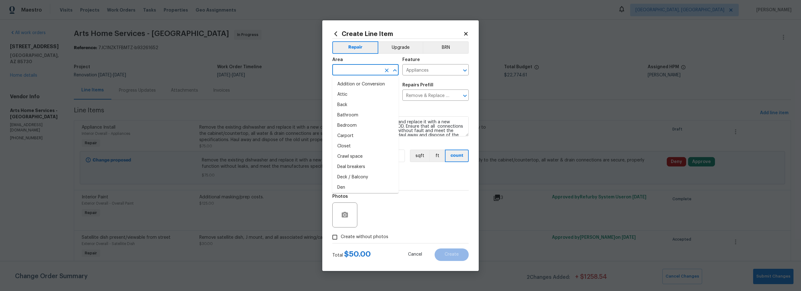
click at [357, 72] on input "text" at bounding box center [356, 71] width 49 height 10
click at [372, 96] on li "Interior Overall" at bounding box center [365, 95] width 66 height 10
type input "Interior Overall"
drag, startPoint x: 340, startPoint y: 236, endPoint x: 356, endPoint y: 233, distance: 16.1
click at [340, 236] on input "Create without photos" at bounding box center [335, 237] width 12 height 12
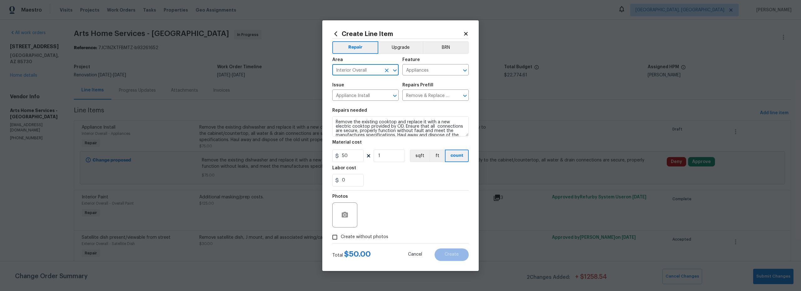
checkbox input "true"
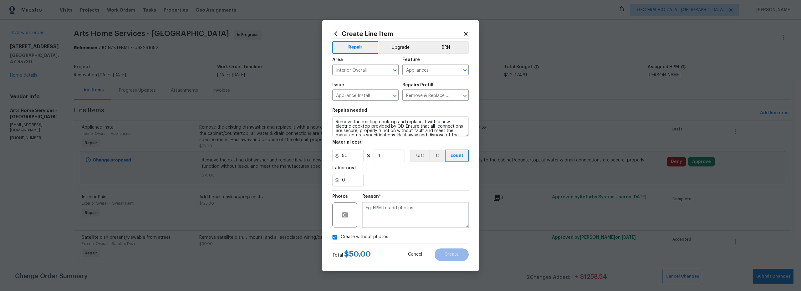
click at [372, 223] on textarea at bounding box center [415, 214] width 106 height 25
type textarea "scout"
click at [446, 255] on span "Create" at bounding box center [452, 254] width 14 height 5
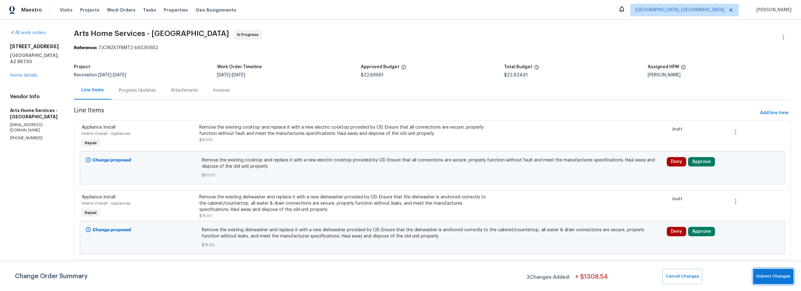
click at [770, 275] on span "Submit Changes" at bounding box center [773, 276] width 34 height 7
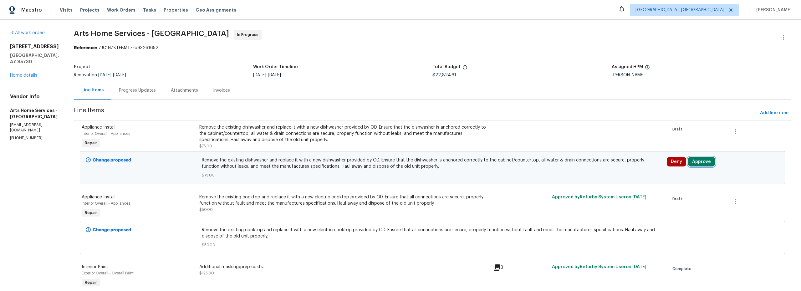
click at [695, 161] on button "Approve" at bounding box center [701, 161] width 27 height 9
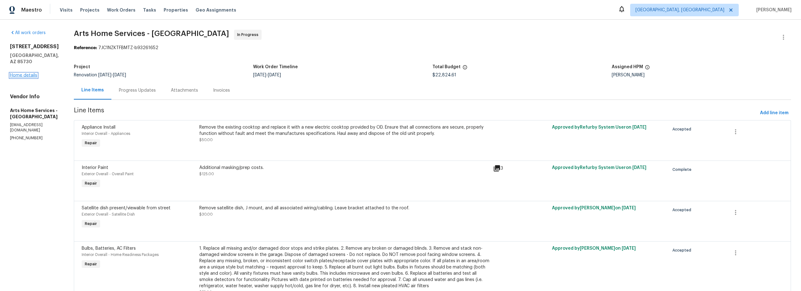
click at [28, 73] on link "Home details" at bounding box center [23, 75] width 27 height 4
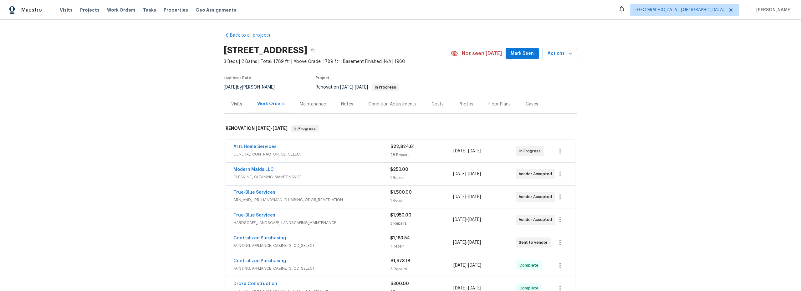
click at [341, 104] on div "Notes" at bounding box center [347, 104] width 12 height 6
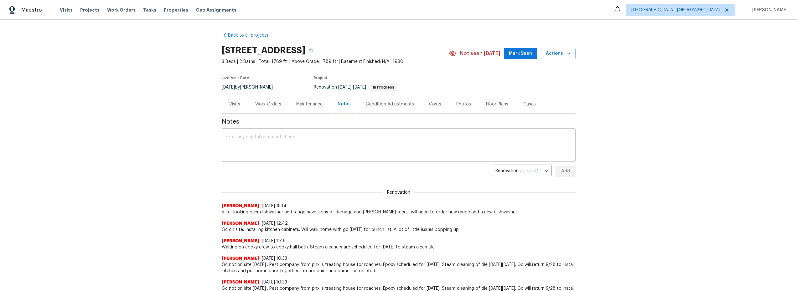
click at [310, 145] on textarea at bounding box center [398, 146] width 346 height 22
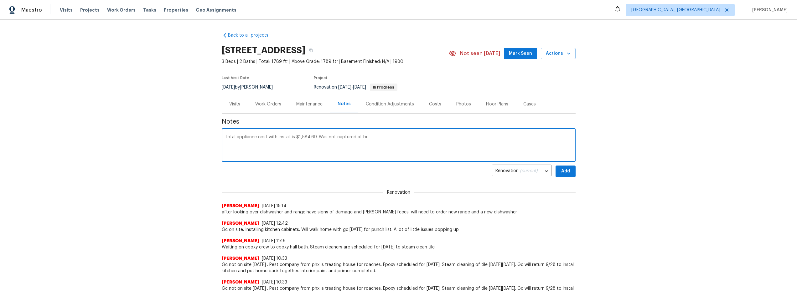
type textarea "total appliance cost with install is $1,584.69. Was not captured at br."
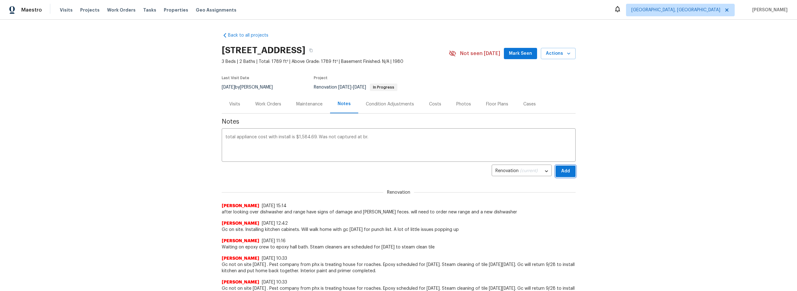
click at [567, 172] on span "Add" at bounding box center [565, 171] width 10 height 8
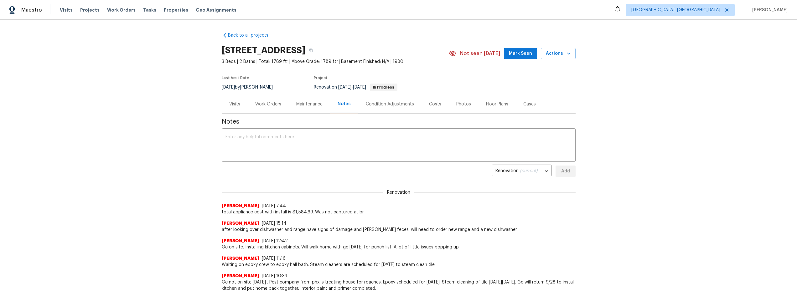
click at [433, 105] on div "Costs" at bounding box center [435, 104] width 12 height 6
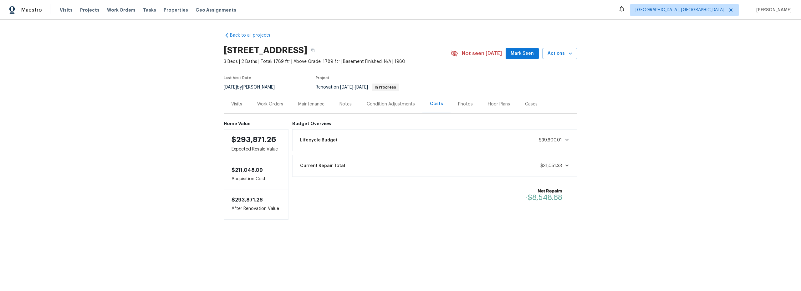
click at [558, 55] on span "Actions" at bounding box center [560, 54] width 25 height 8
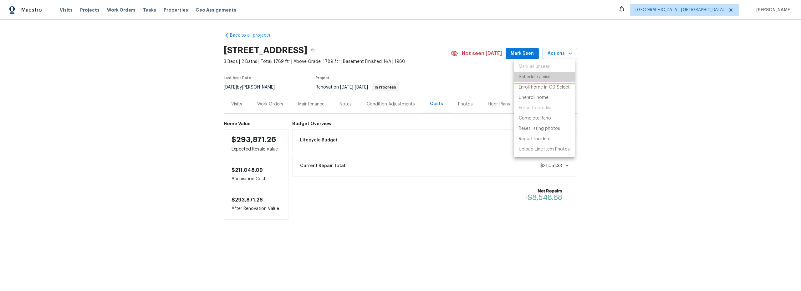
click at [541, 78] on p "Schedule a visit" at bounding box center [535, 77] width 32 height 7
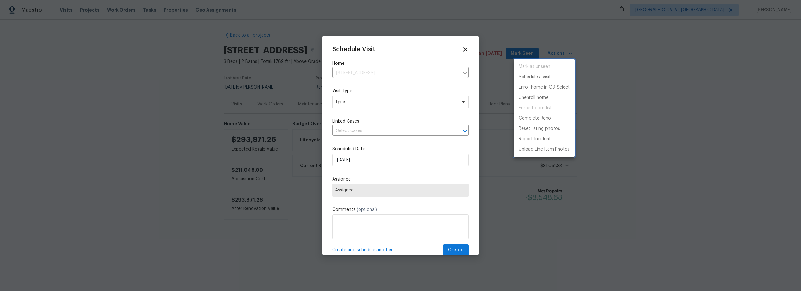
click at [383, 111] on div at bounding box center [400, 145] width 801 height 291
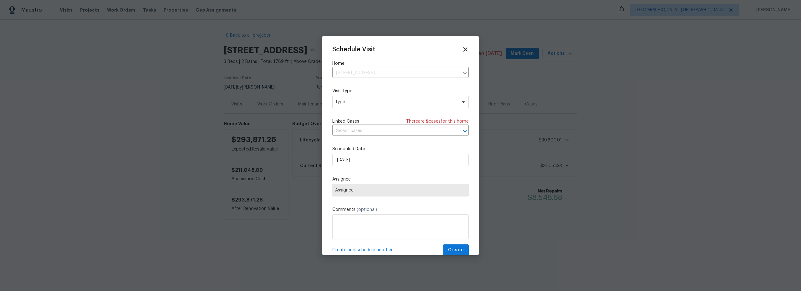
click at [380, 105] on div "Mark as unseen Schedule a visit Enroll home in OD Select Unenroll home Force to…" at bounding box center [400, 145] width 801 height 291
click at [381, 105] on span "Type" at bounding box center [400, 102] width 136 height 13
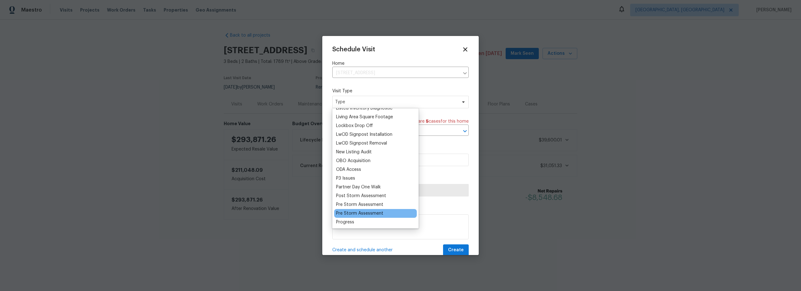
scroll to position [319, 0]
click at [353, 215] on div "Progress" at bounding box center [345, 216] width 18 height 6
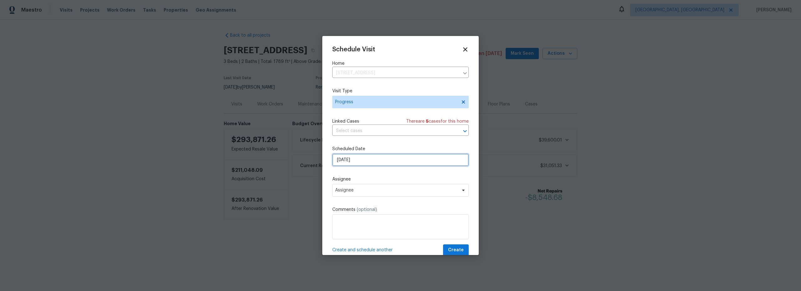
click at [362, 160] on input "[DATE]" at bounding box center [400, 160] width 136 height 13
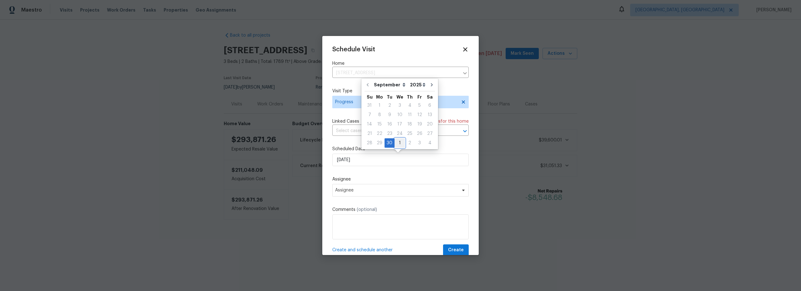
click at [399, 142] on div "1" at bounding box center [400, 143] width 10 height 9
type input "[DATE]"
select select "9"
click at [376, 190] on span "Assignee" at bounding box center [396, 190] width 123 height 5
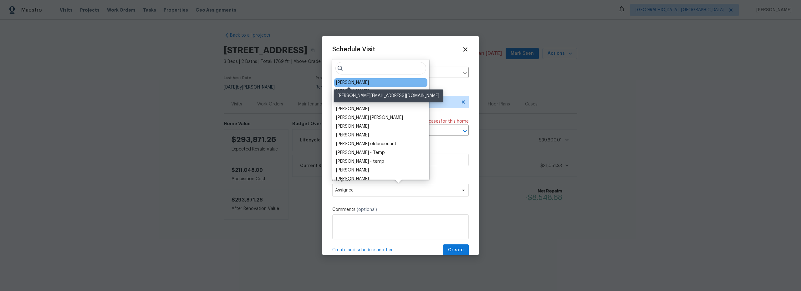
click at [350, 82] on div "[PERSON_NAME]" at bounding box center [352, 82] width 33 height 6
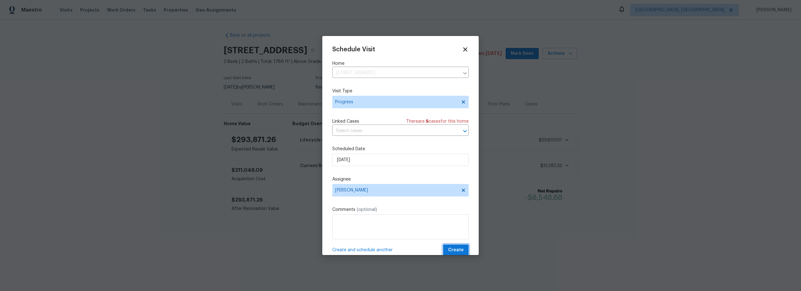
click at [452, 249] on span "Create" at bounding box center [456, 250] width 16 height 8
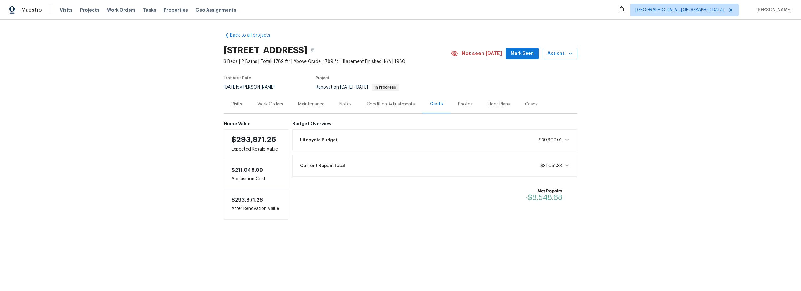
click at [266, 103] on div "Work Orders" at bounding box center [270, 104] width 26 height 6
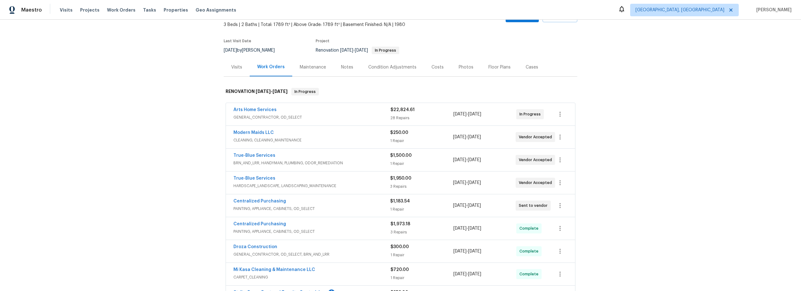
scroll to position [44, 0]
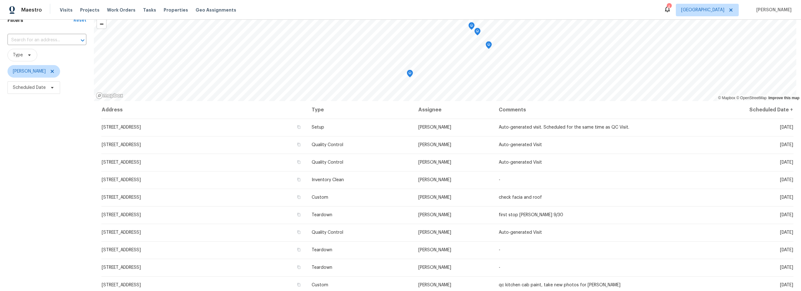
scroll to position [38, 0]
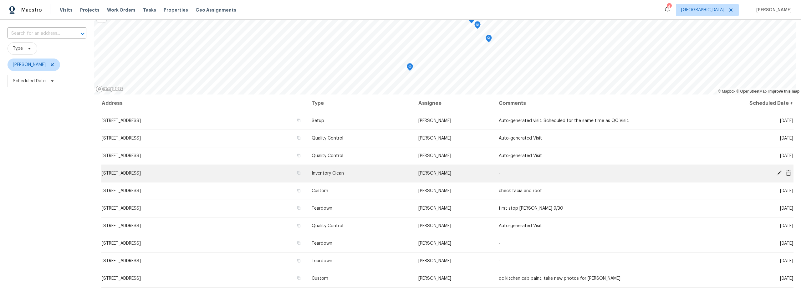
click at [776, 174] on icon at bounding box center [779, 173] width 6 height 6
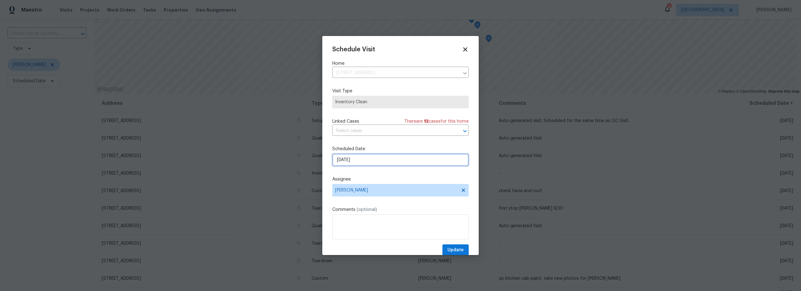
click at [364, 161] on input "[DATE]" at bounding box center [400, 160] width 136 height 13
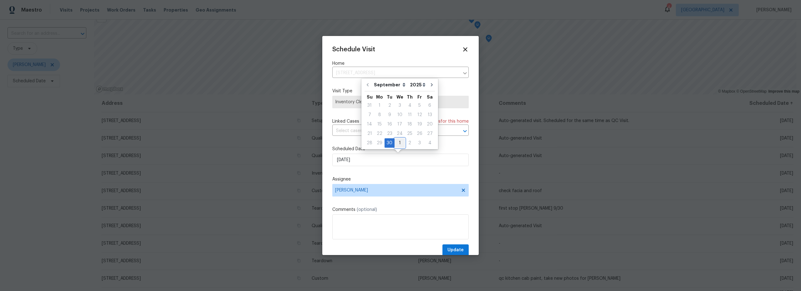
click at [399, 143] on div "1" at bounding box center [400, 143] width 10 height 9
type input "[DATE]"
select select "9"
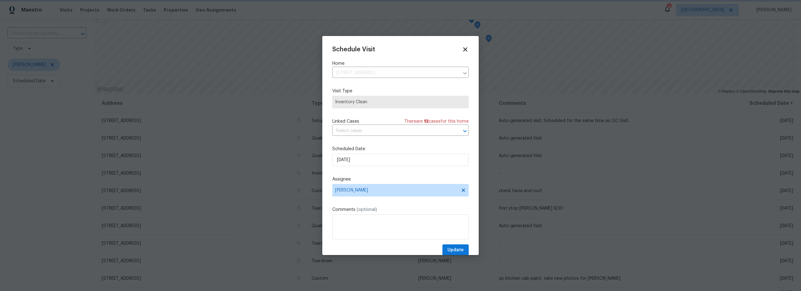
click at [410, 177] on label "Assignee" at bounding box center [400, 179] width 136 height 6
click at [453, 249] on span "Update" at bounding box center [456, 250] width 16 height 8
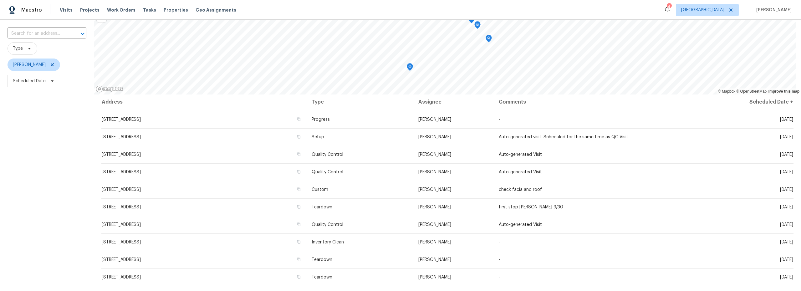
scroll to position [0, 0]
